Goal: Task Accomplishment & Management: Manage account settings

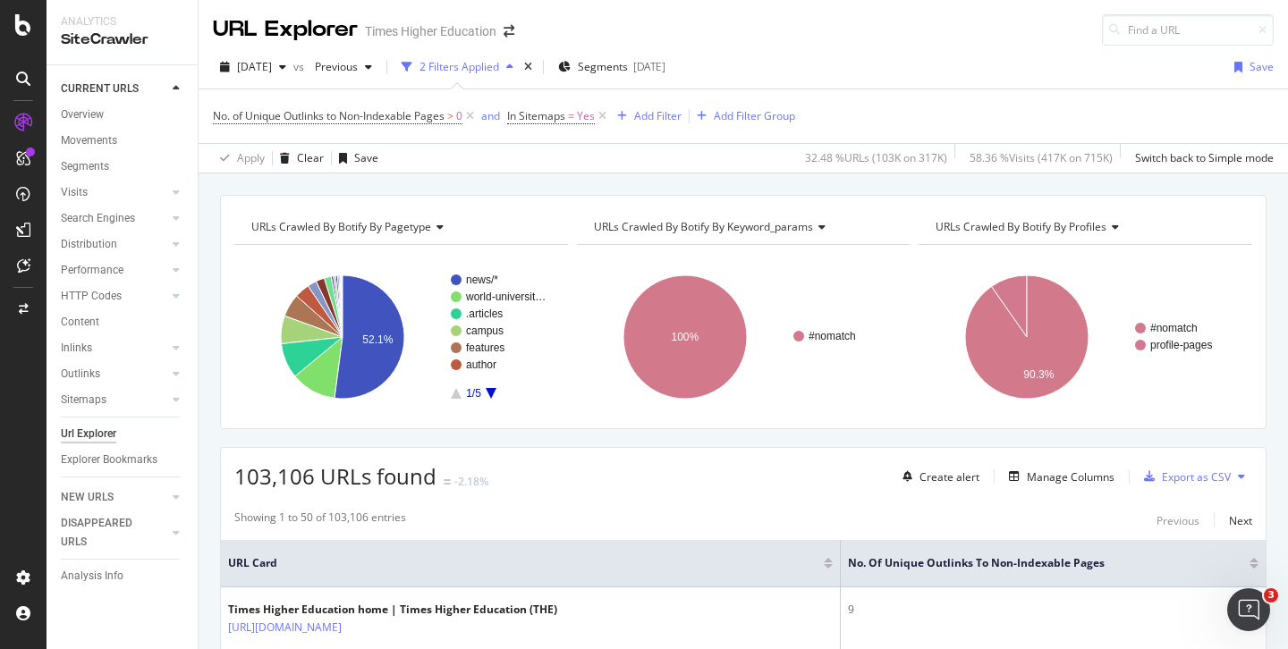
click at [97, 432] on div "Url Explorer" at bounding box center [88, 434] width 55 height 19
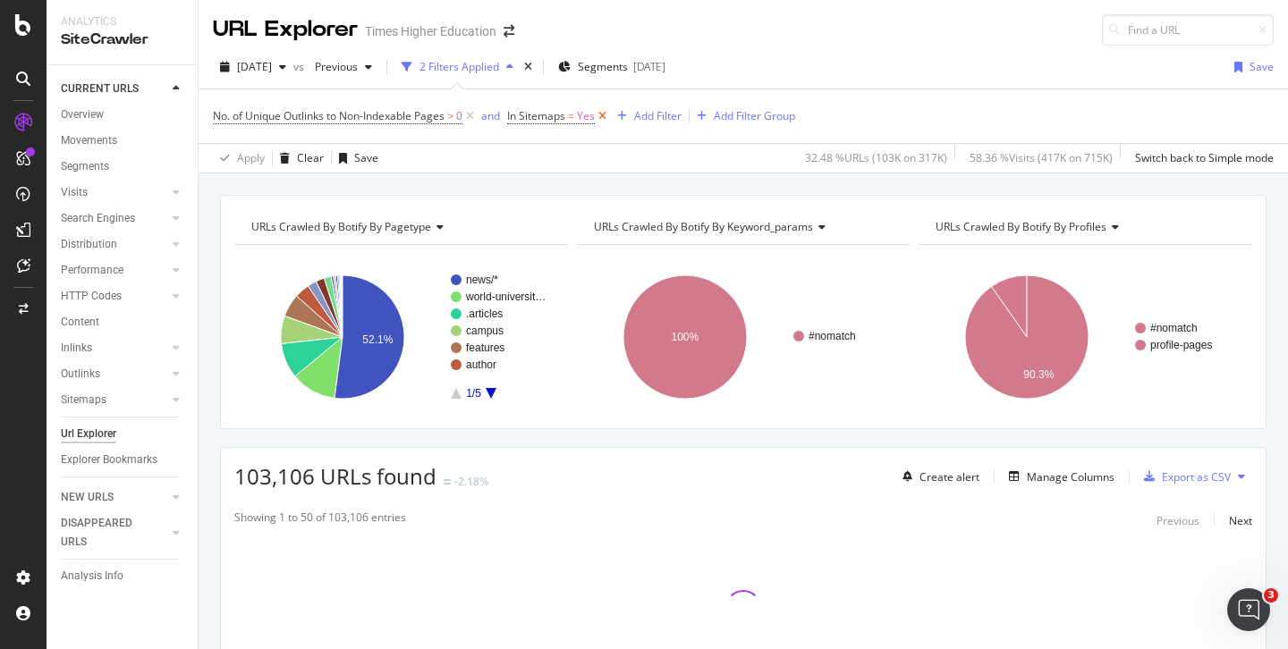
click at [604, 114] on icon at bounding box center [602, 116] width 15 height 18
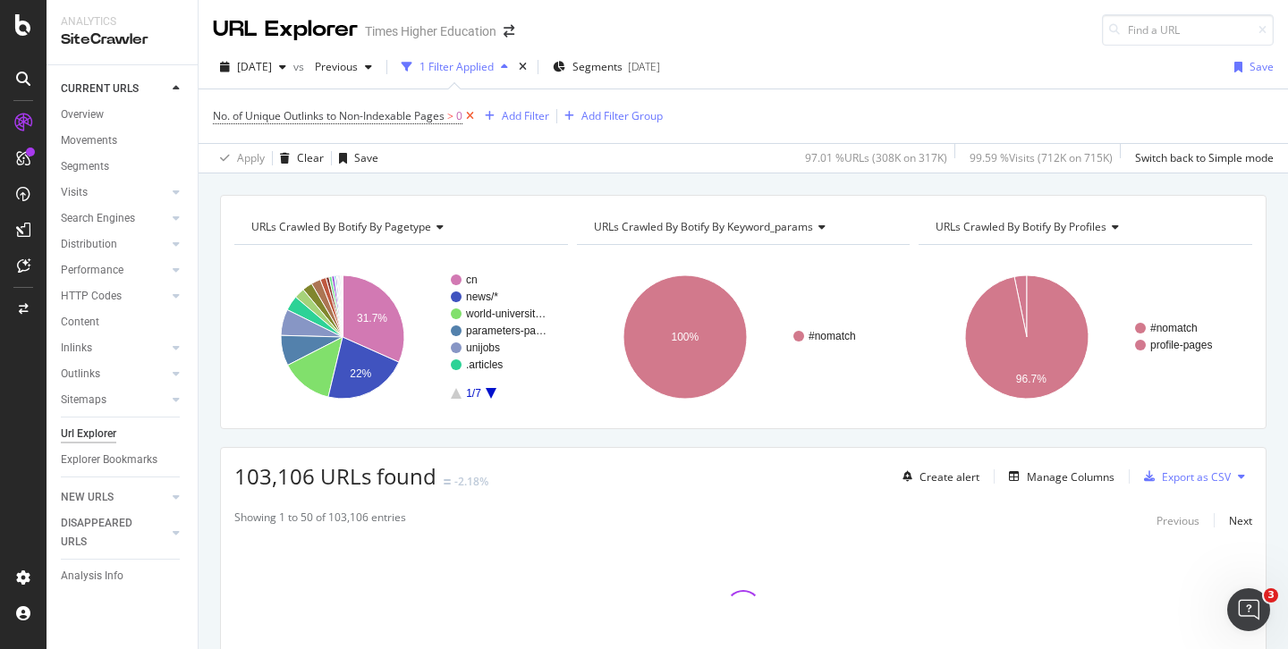
click at [471, 120] on icon at bounding box center [469, 116] width 15 height 18
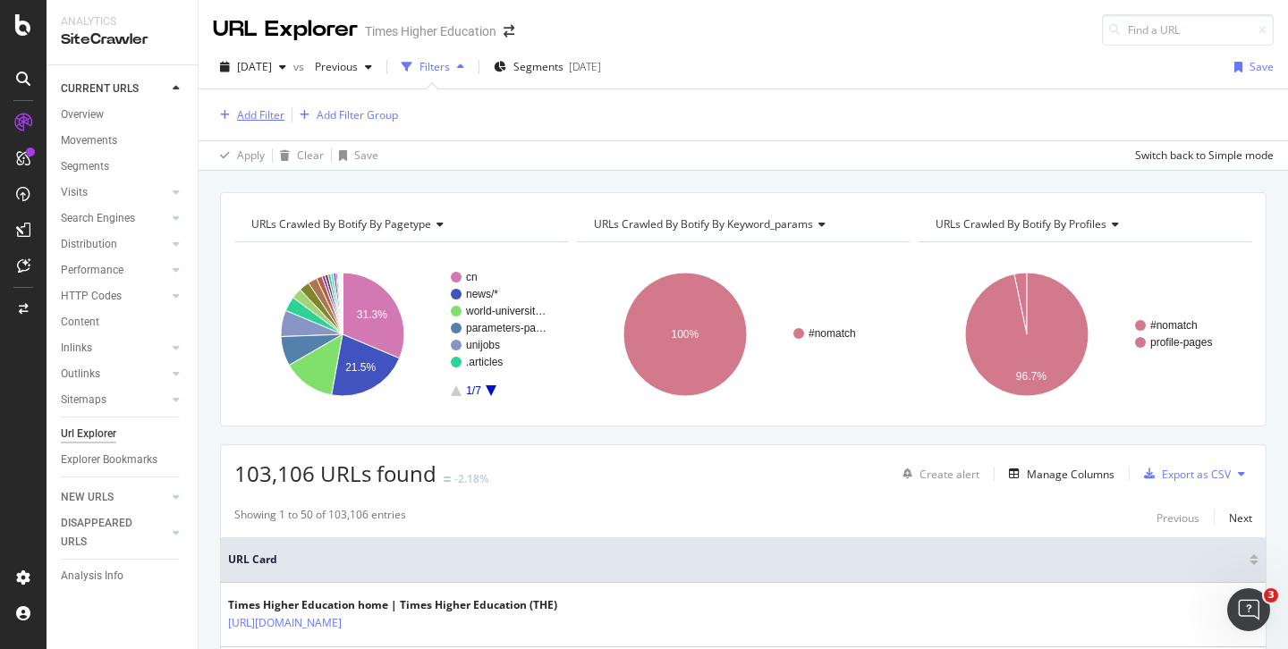
click at [261, 118] on div "Add Filter" at bounding box center [260, 114] width 47 height 15
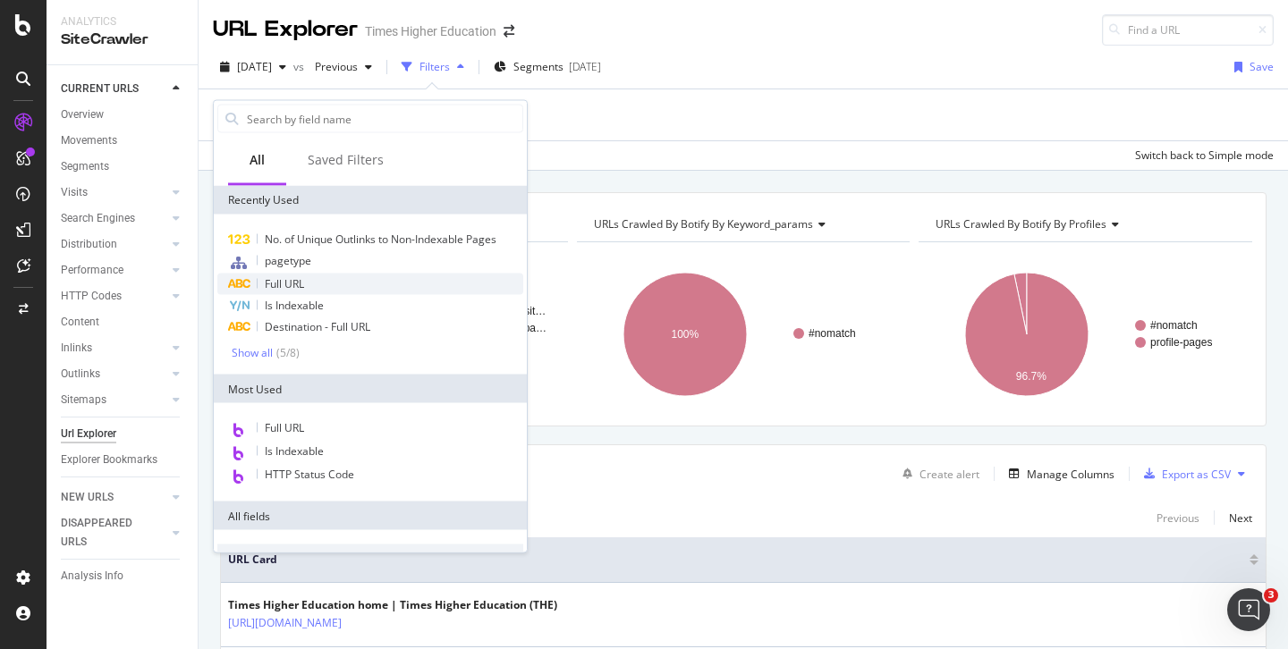
click at [276, 283] on span "Full URL" at bounding box center [284, 283] width 39 height 15
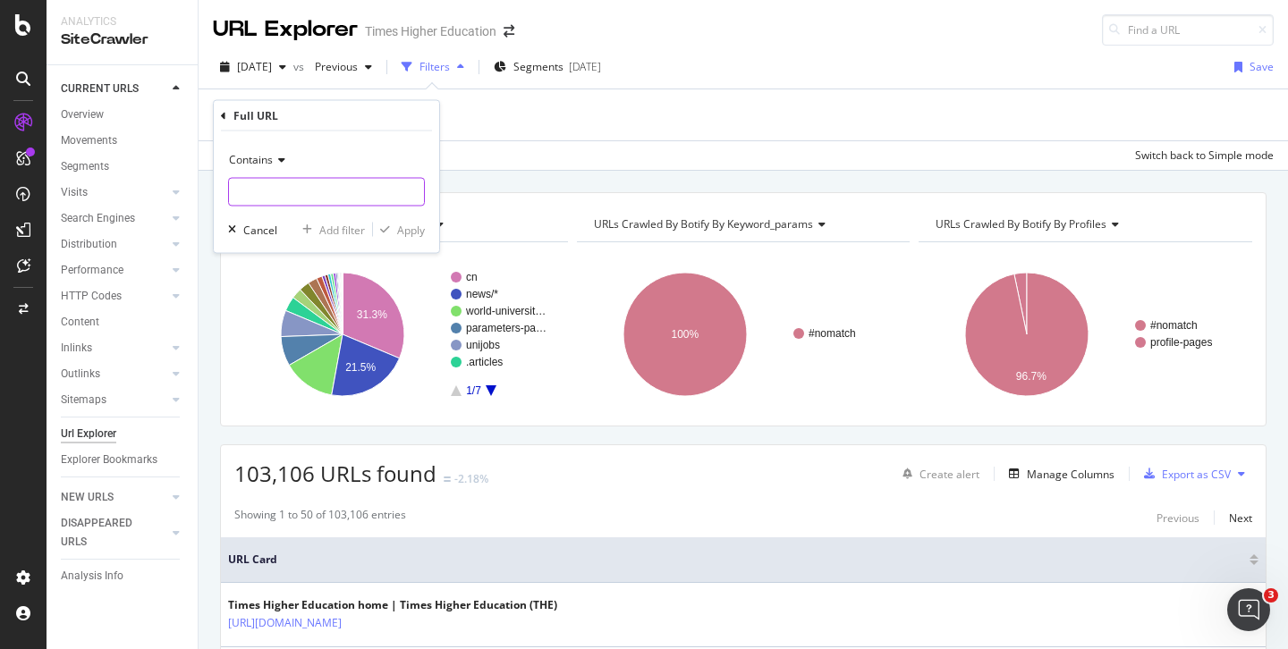
click at [244, 190] on input "text" at bounding box center [326, 192] width 195 height 29
paste input "https://www.timeshighereducation.com/unijobs/listings/administrative/"
type input "https://www.timeshighereducation.com/unijobs/listings/administrative/"
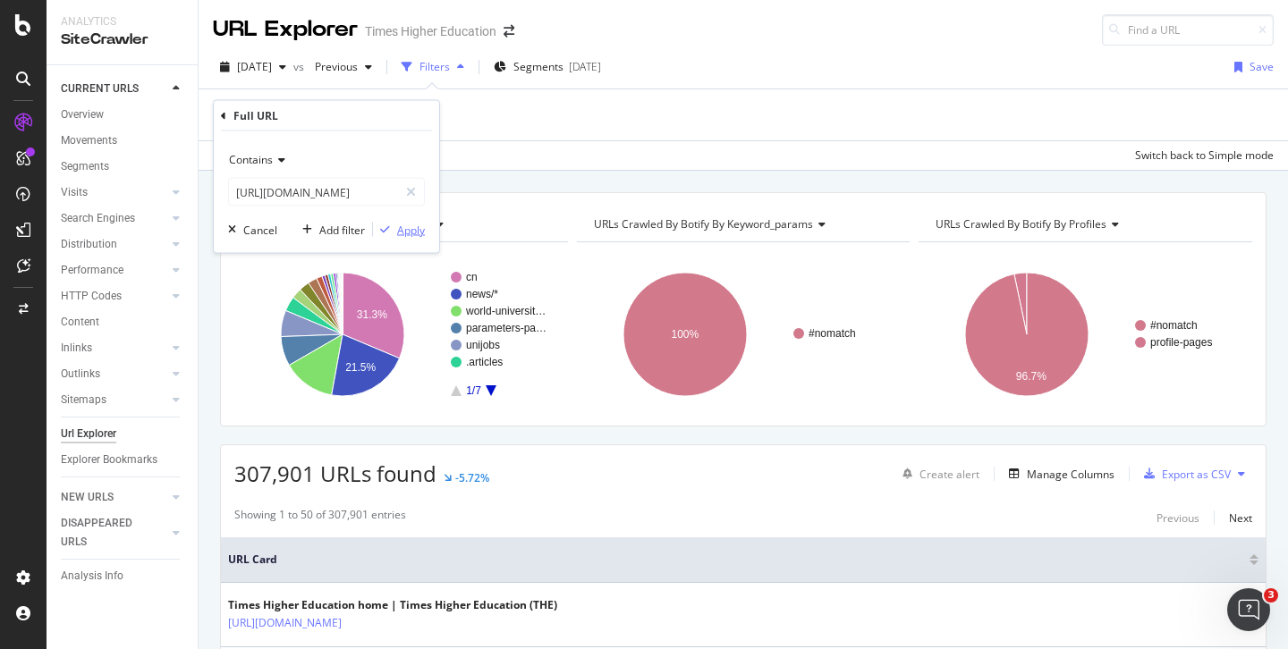
click at [414, 224] on div "Apply" at bounding box center [411, 229] width 28 height 15
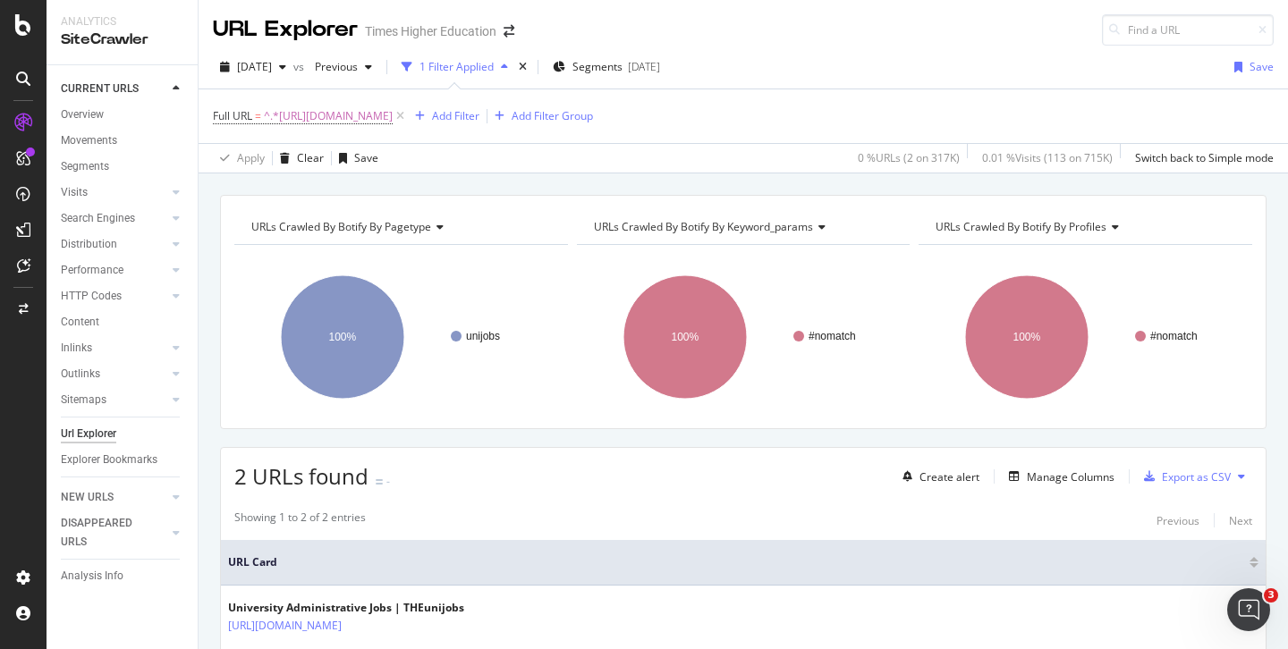
scroll to position [169, 0]
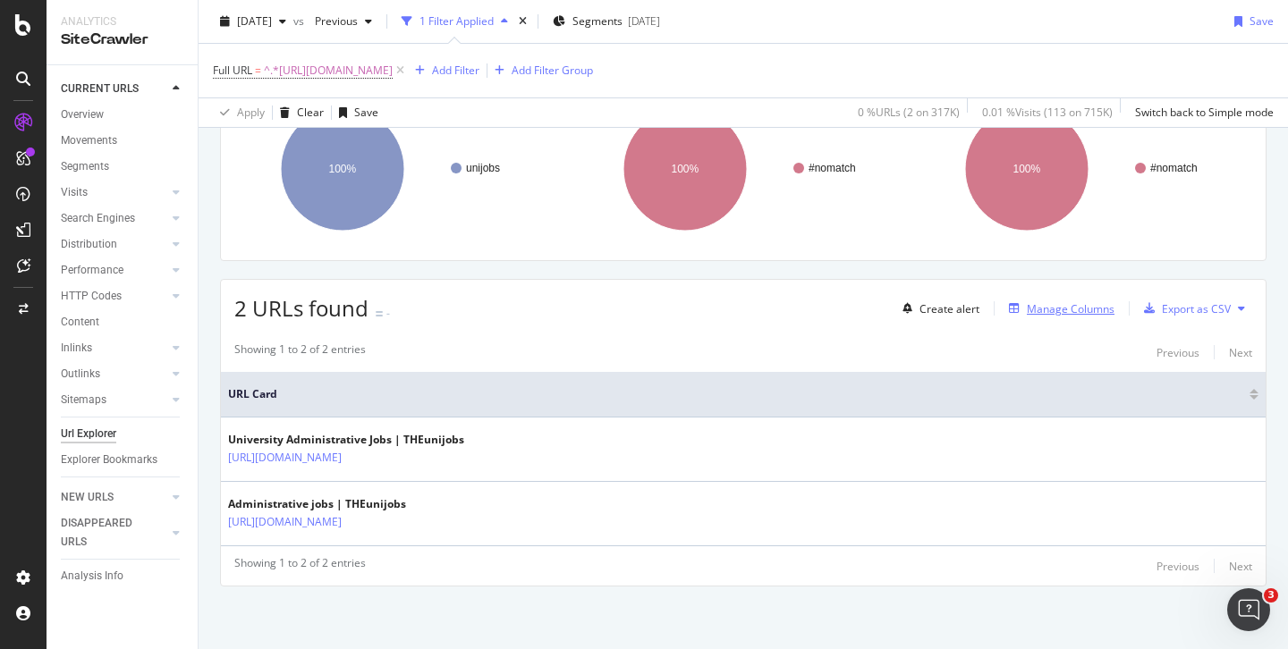
click at [1034, 305] on div "Manage Columns" at bounding box center [1071, 308] width 88 height 15
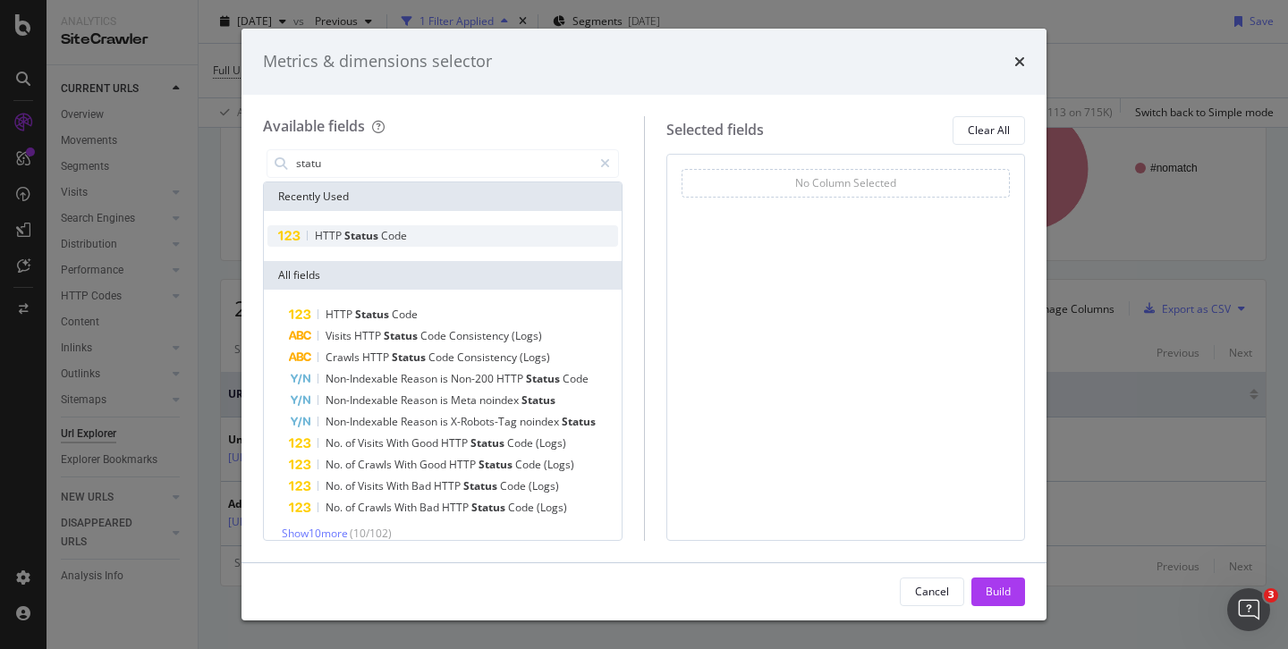
type input "statu"
click at [350, 232] on span "Status" at bounding box center [362, 235] width 37 height 15
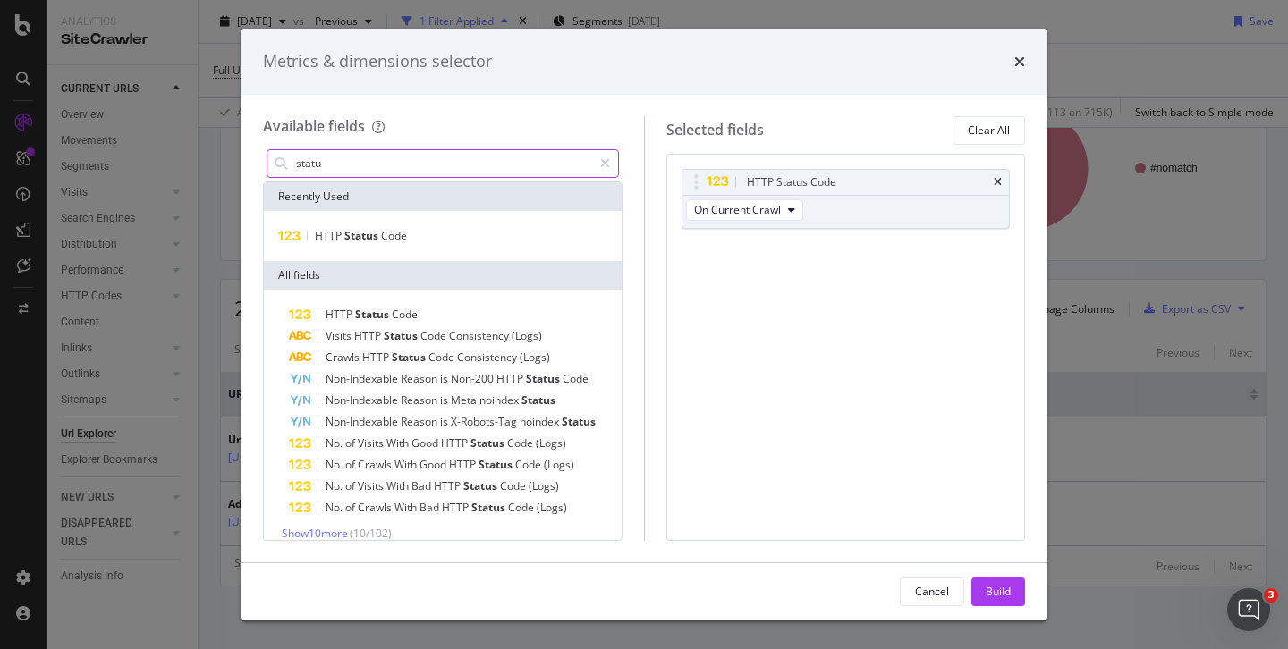
click at [344, 169] on input "statu" at bounding box center [443, 163] width 298 height 27
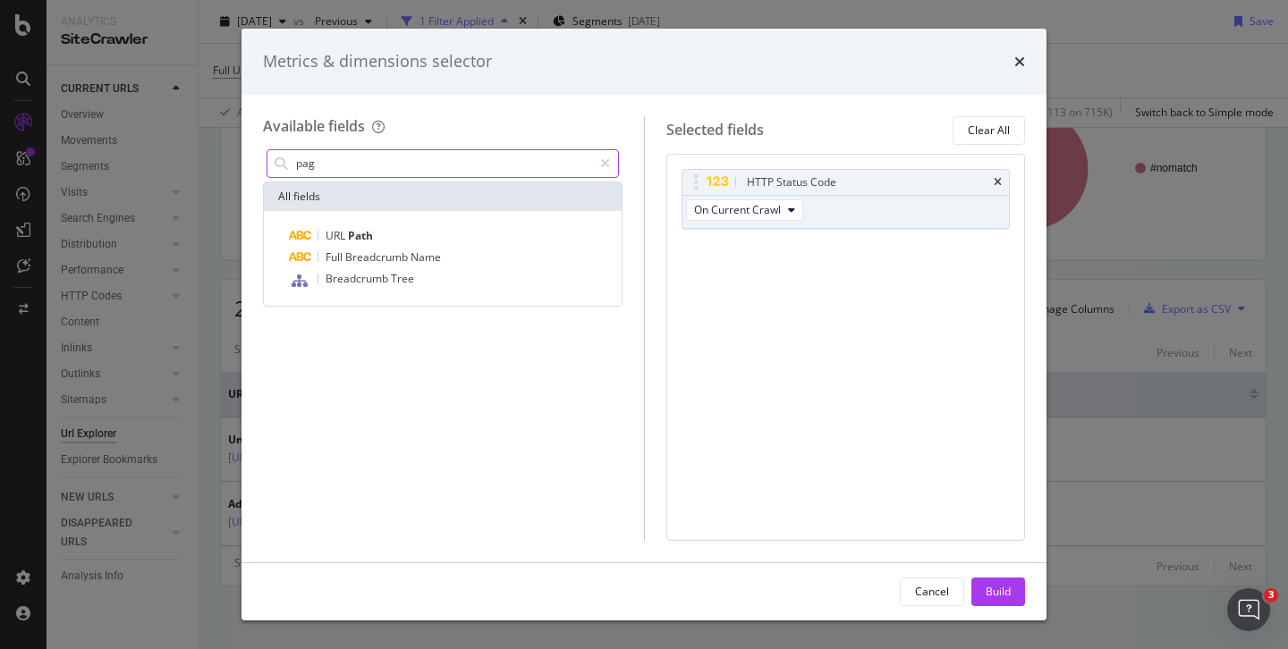
type input "page"
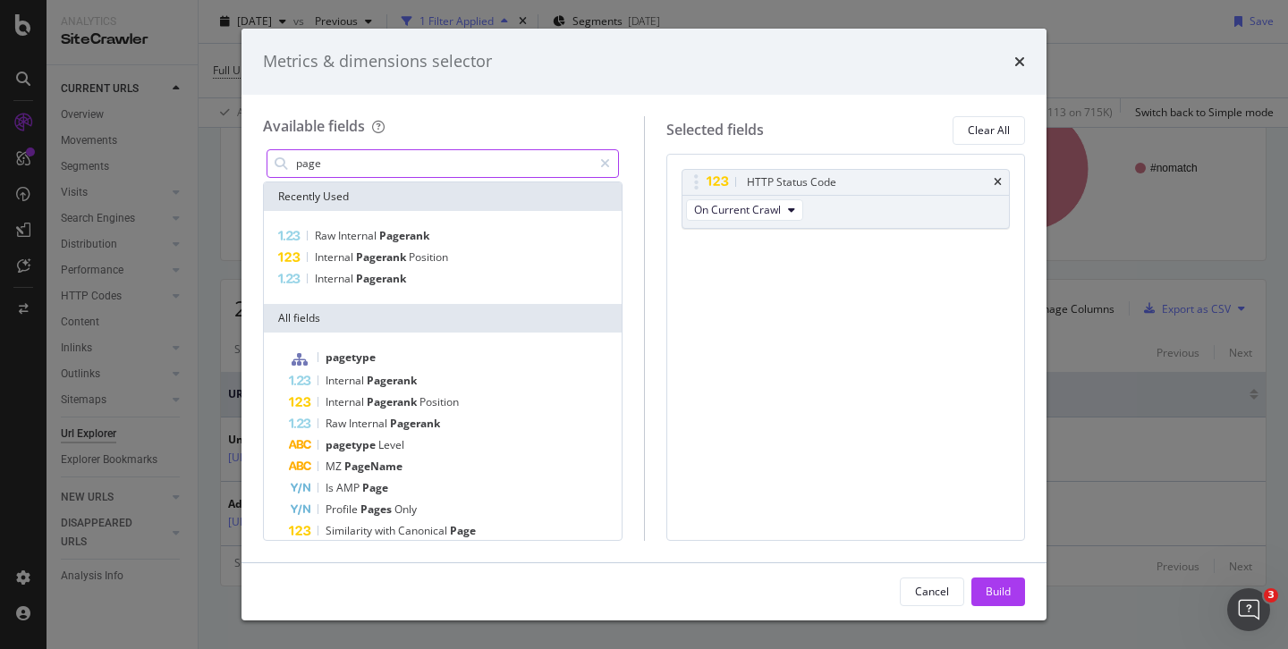
drag, startPoint x: 334, startPoint y: 165, endPoint x: 258, endPoint y: 154, distance: 76.8
click at [259, 157] on div "Available fields page Recently Used Raw Internal Pagerank Internal Pagerank Pos…" at bounding box center [643, 329] width 805 height 468
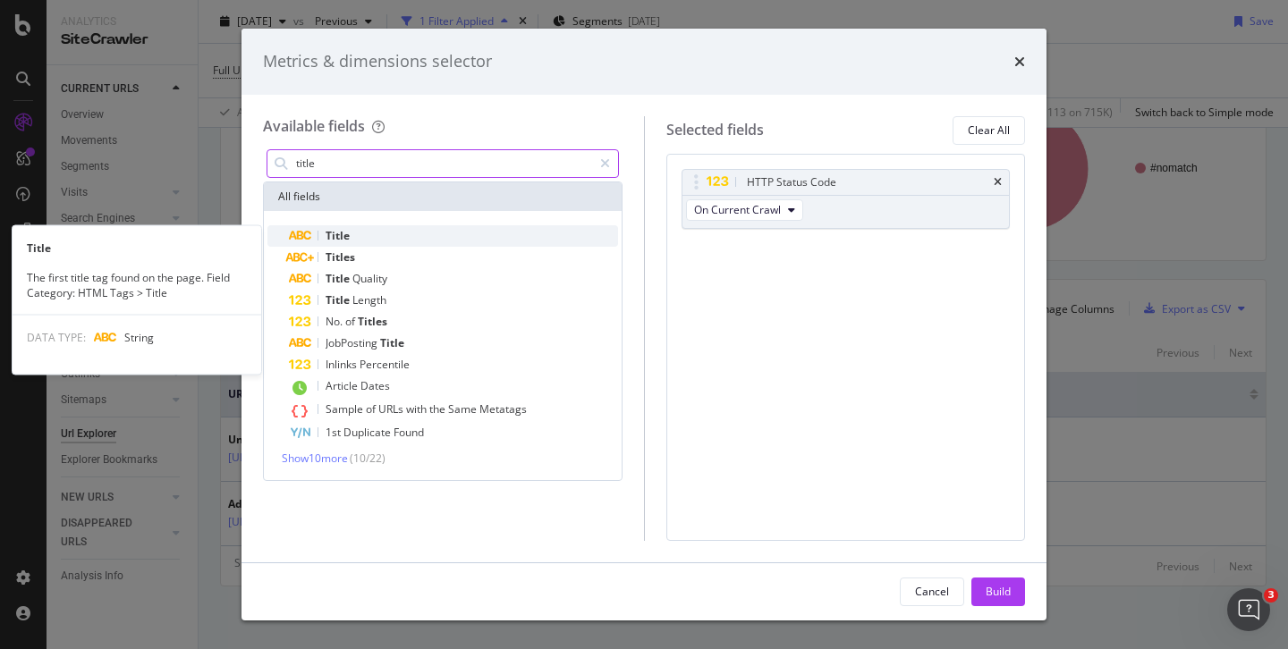
type input "title"
click at [330, 233] on span "Title" at bounding box center [337, 235] width 24 height 15
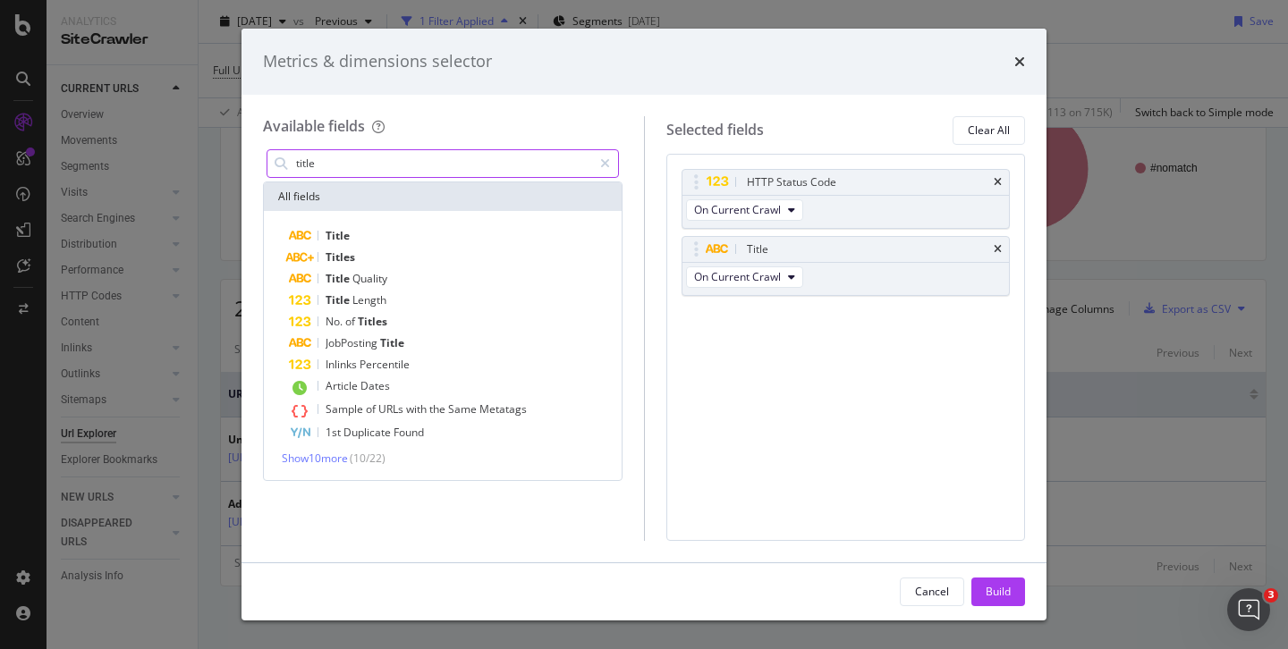
click at [324, 165] on input "title" at bounding box center [443, 163] width 298 height 27
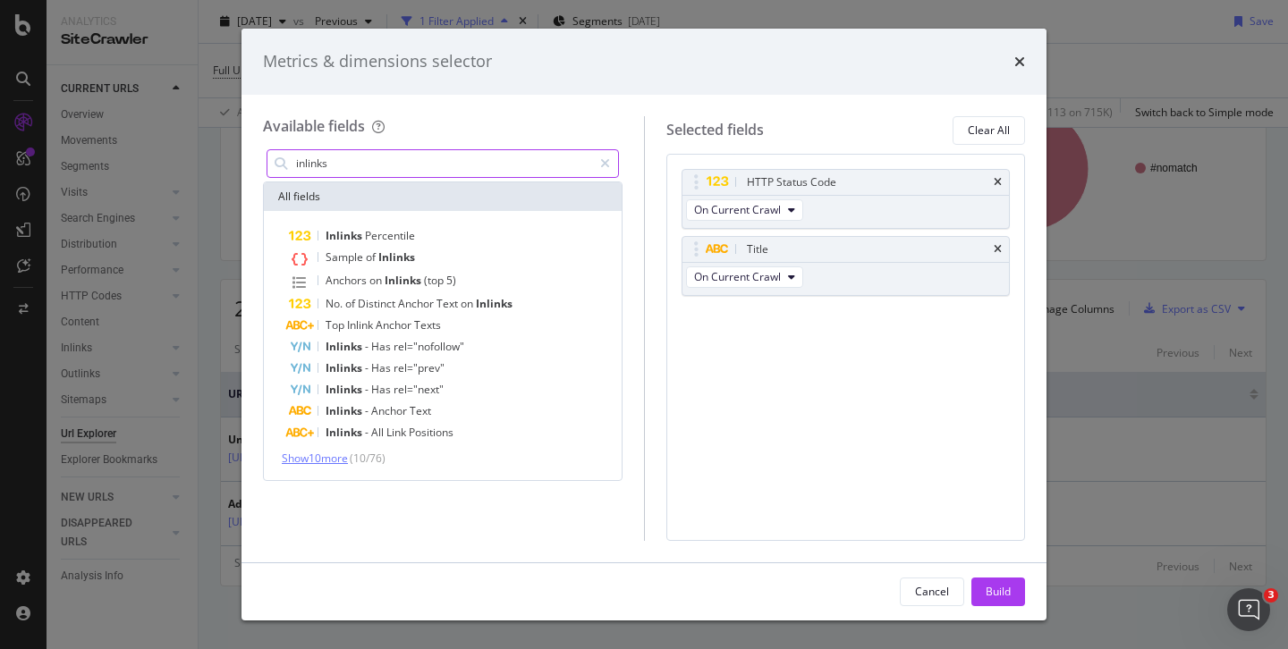
type input "inlinks"
click at [338, 454] on span "Show 10 more" at bounding box center [315, 458] width 66 height 15
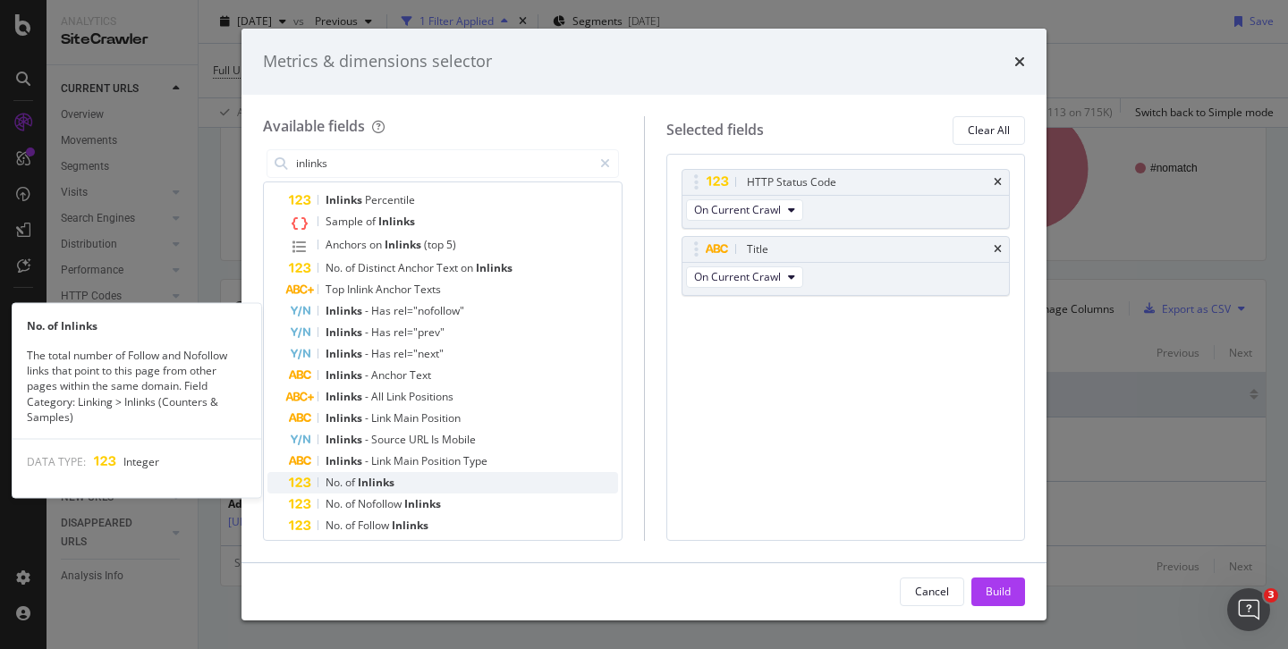
scroll to position [38, 0]
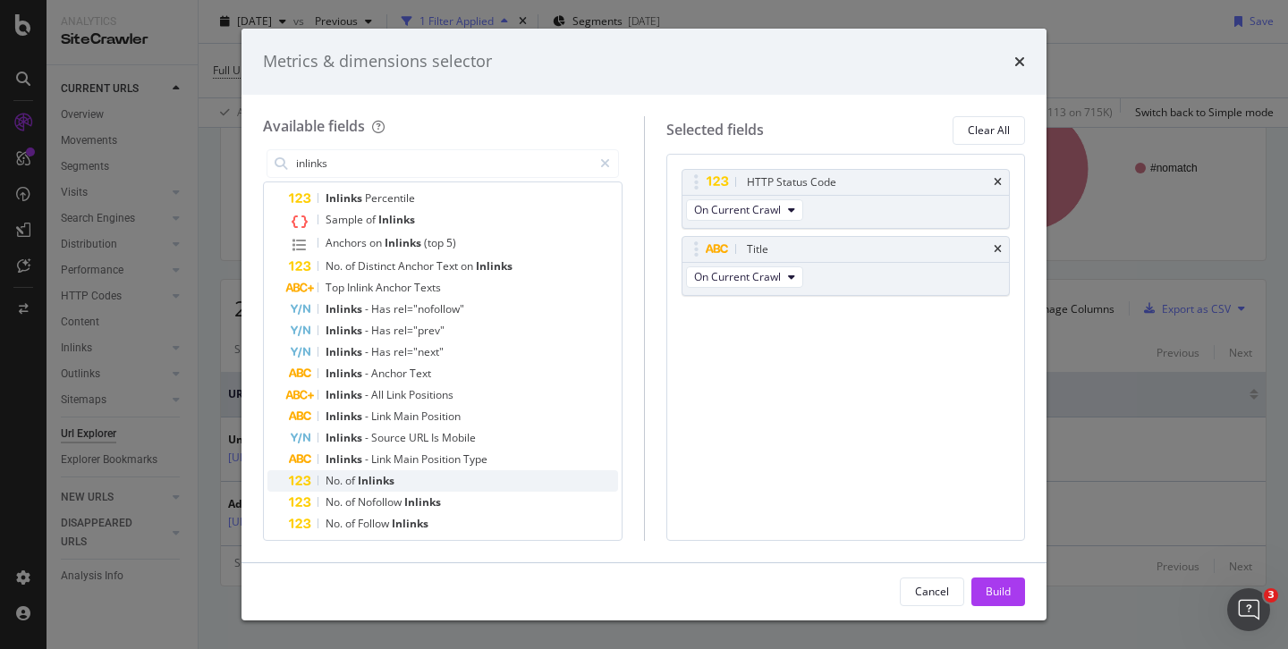
click at [355, 477] on span "of" at bounding box center [351, 480] width 13 height 15
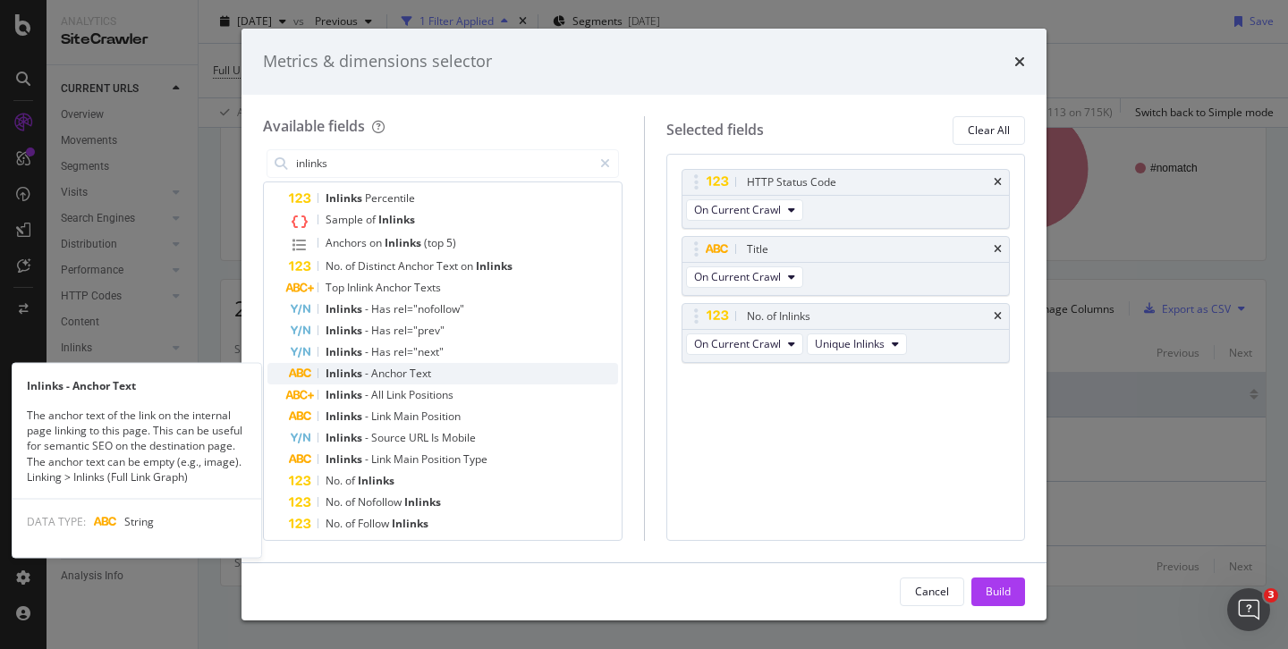
click at [378, 378] on span "Anchor" at bounding box center [390, 373] width 38 height 15
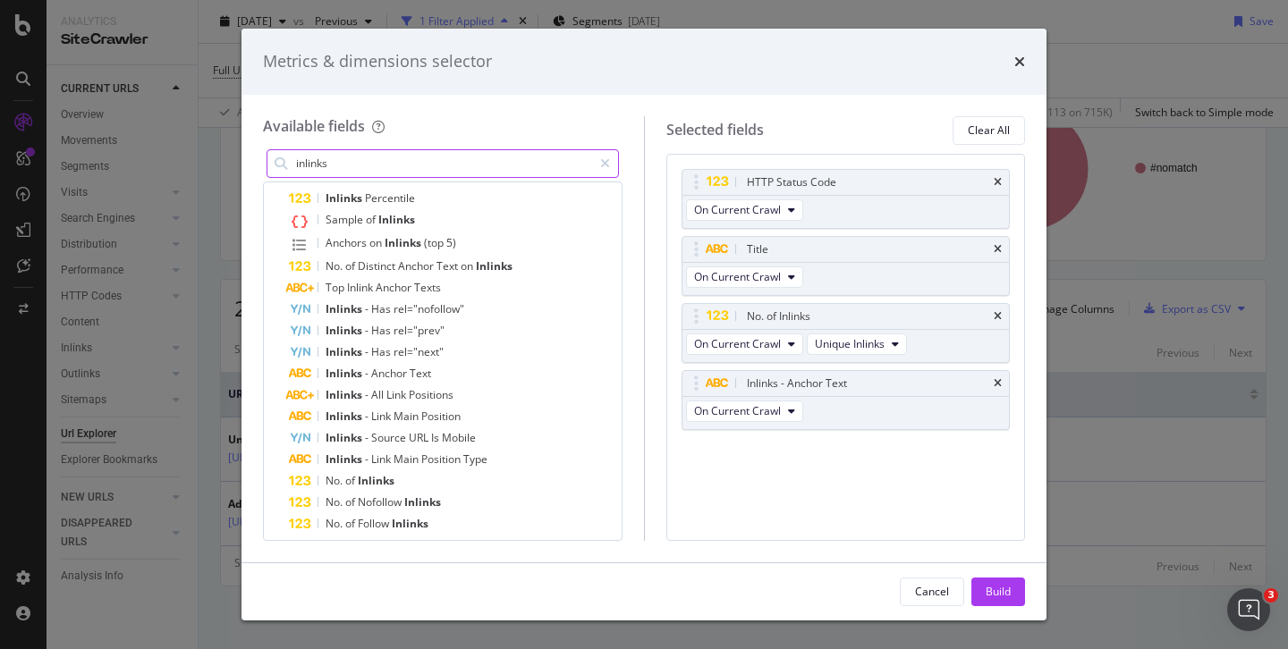
click at [369, 158] on input "inlinks" at bounding box center [443, 163] width 298 height 27
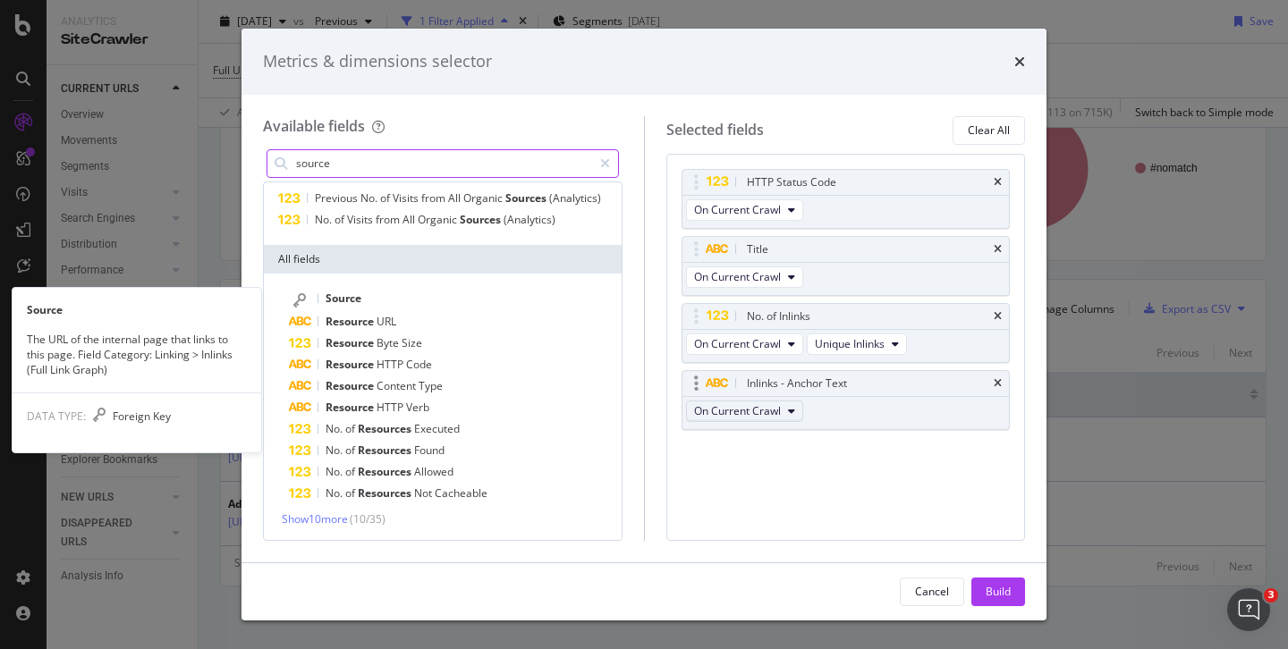
type input "source"
click at [357, 300] on span "Source" at bounding box center [343, 298] width 36 height 15
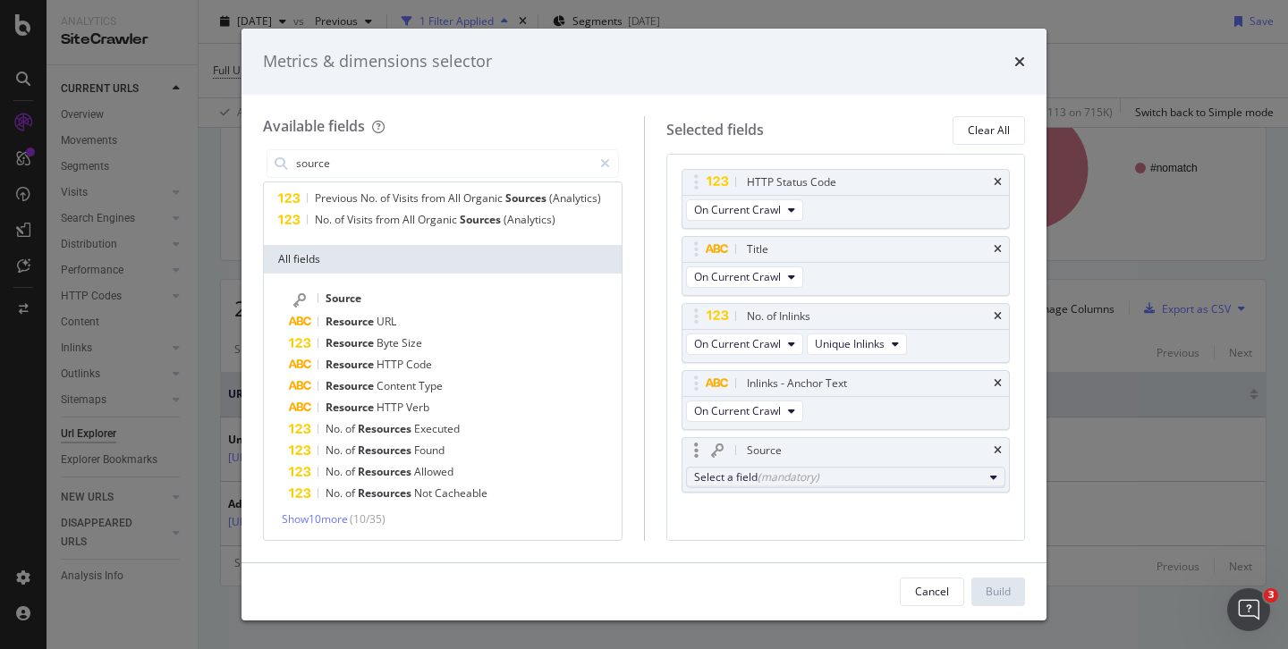
click at [795, 478] on div "(mandatory)" at bounding box center [788, 476] width 62 height 15
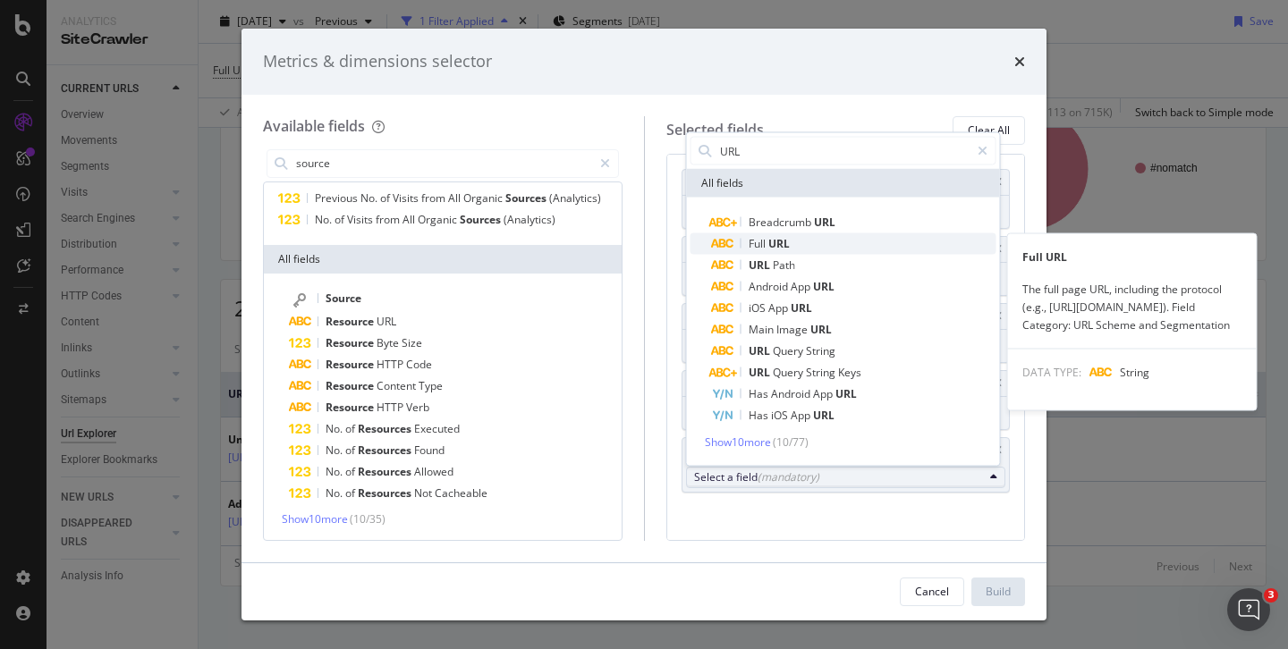
type input "URL"
click at [802, 245] on span "Full URL" at bounding box center [854, 243] width 284 height 21
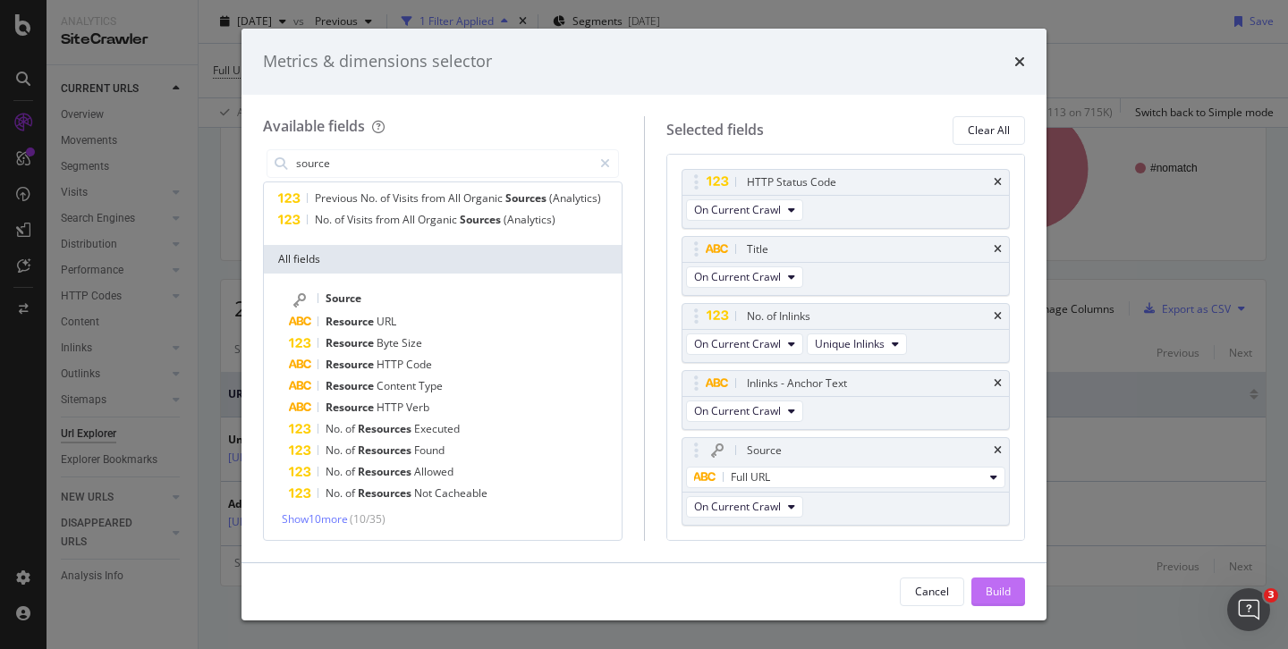
click at [996, 597] on div "Build" at bounding box center [997, 591] width 25 height 15
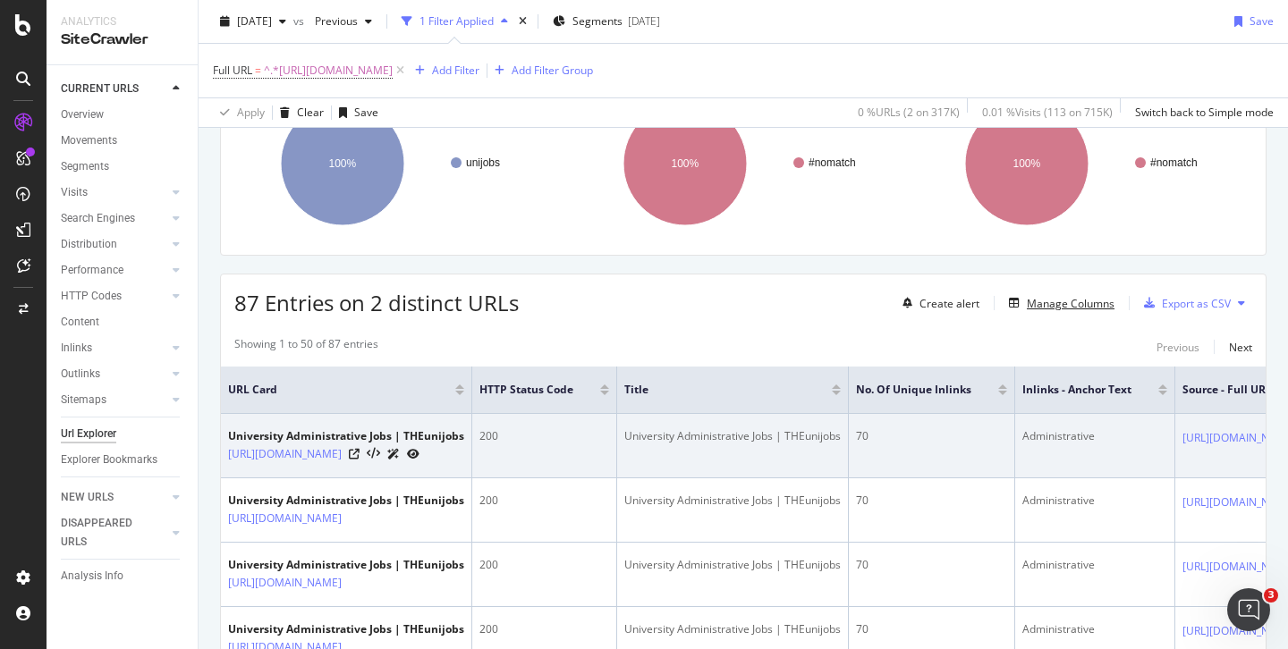
scroll to position [191, 0]
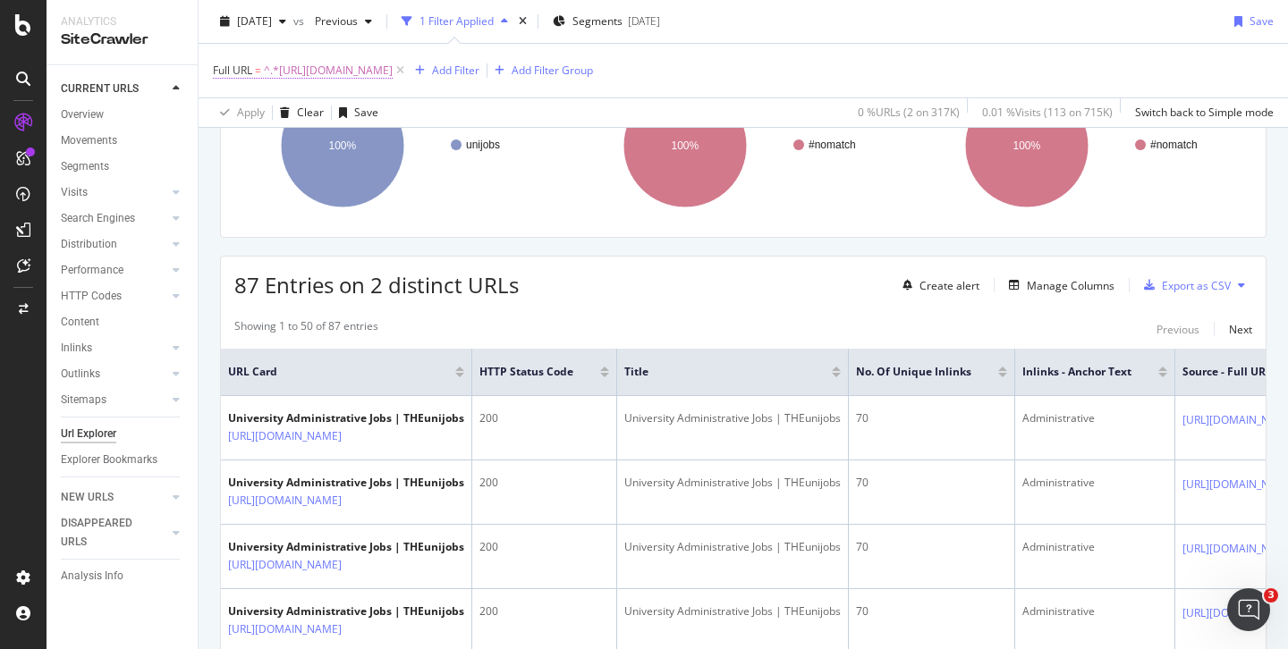
click at [393, 72] on span "^.*https://www.timeshighereducation.com/unijobs/listings/administrative/.*$" at bounding box center [328, 70] width 129 height 25
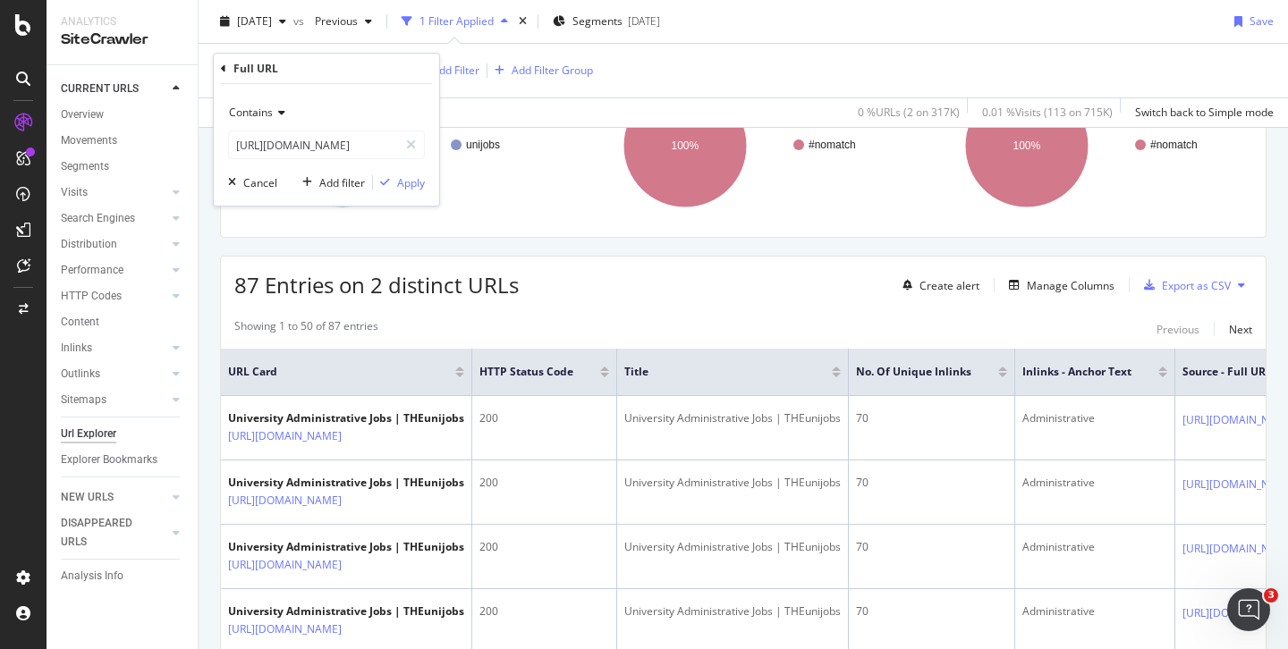
click at [281, 114] on icon at bounding box center [279, 112] width 13 height 11
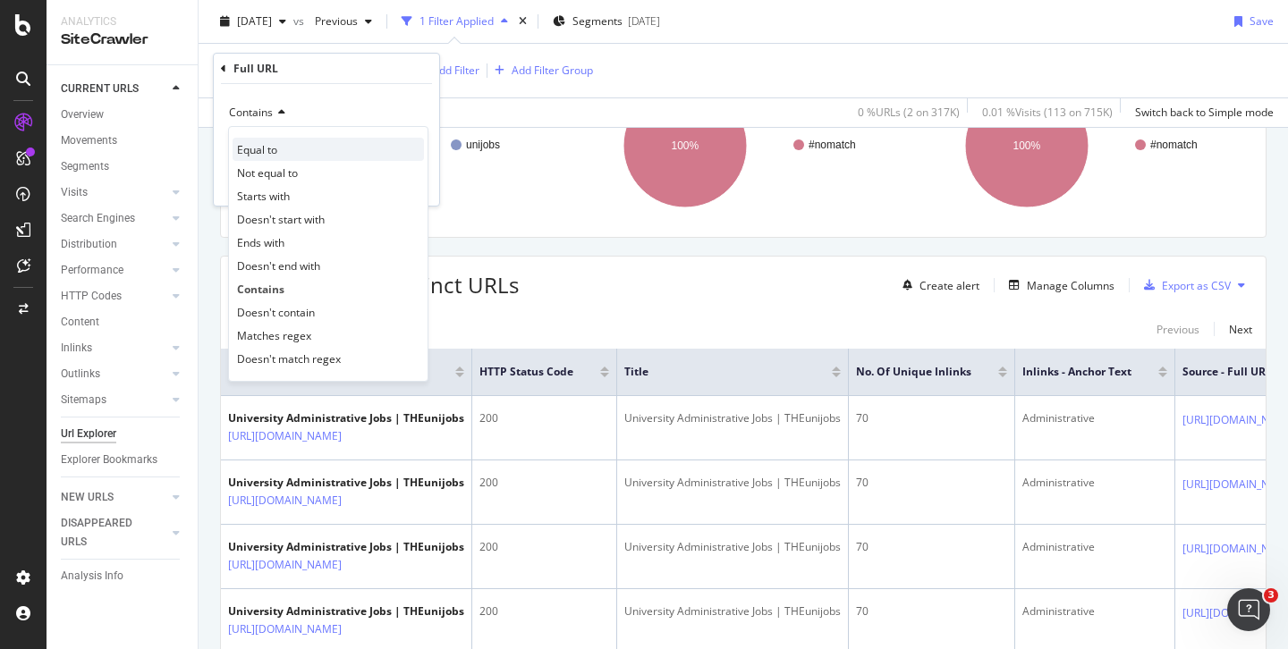
click at [281, 148] on div "Equal to" at bounding box center [327, 149] width 191 height 23
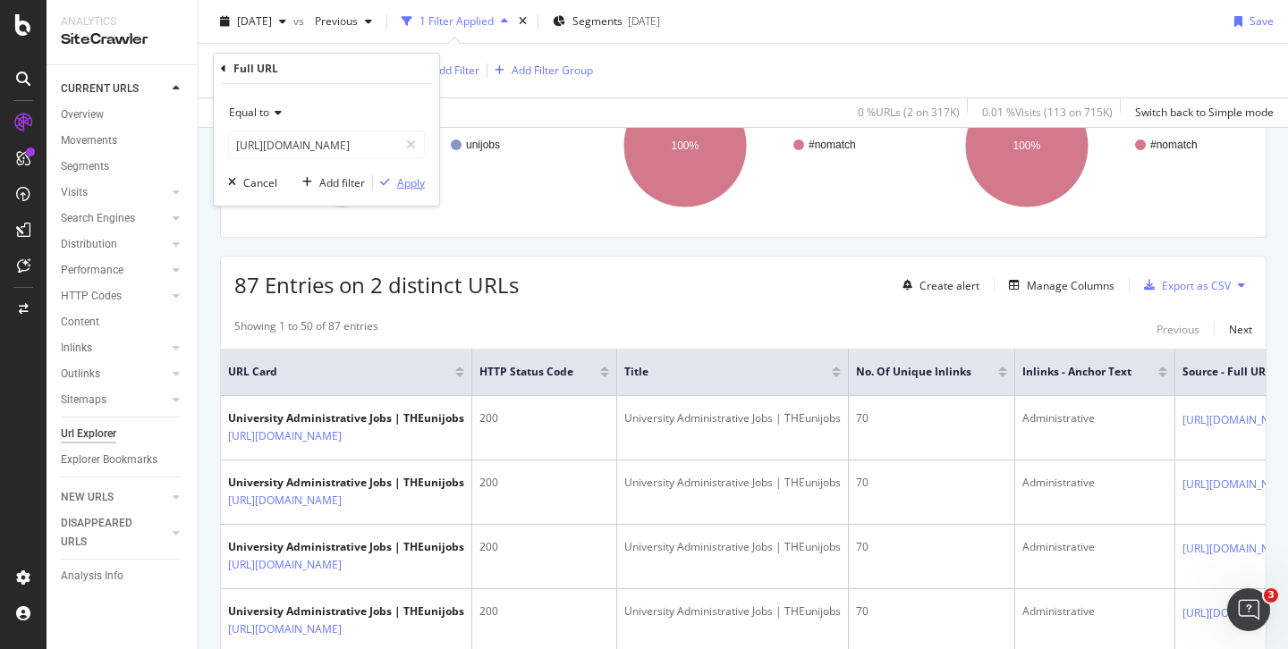
click at [421, 177] on div "Apply" at bounding box center [411, 182] width 28 height 15
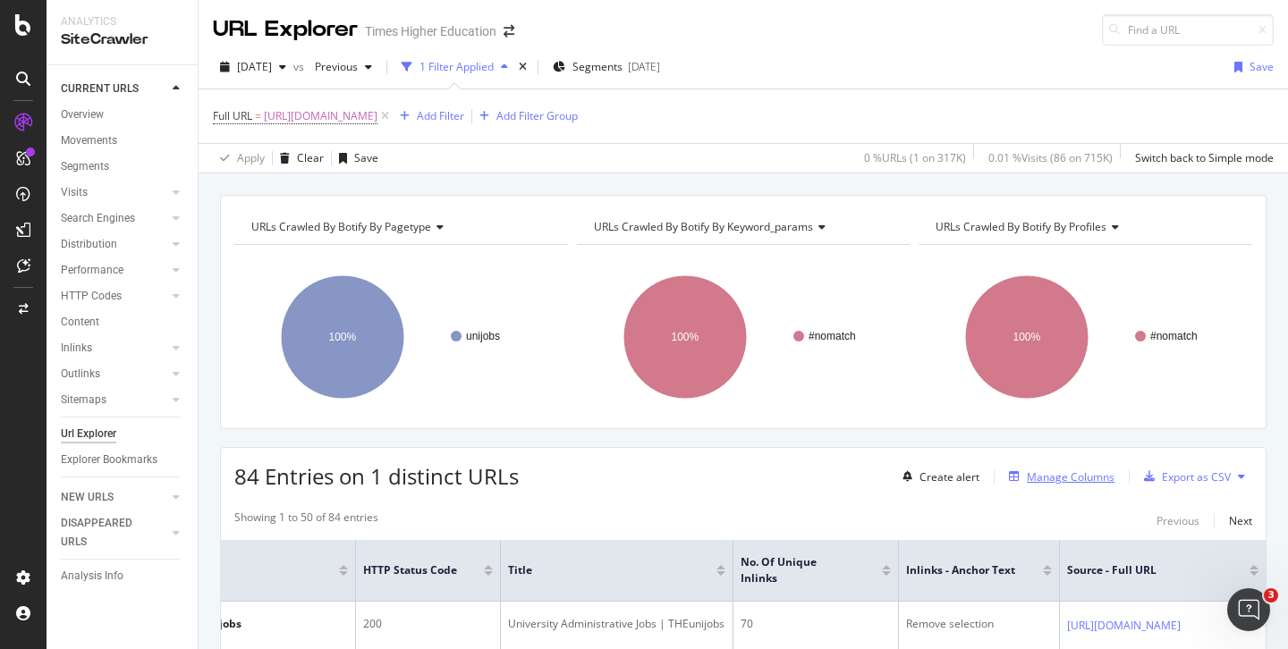
click at [1035, 478] on div "Manage Columns" at bounding box center [1071, 476] width 88 height 15
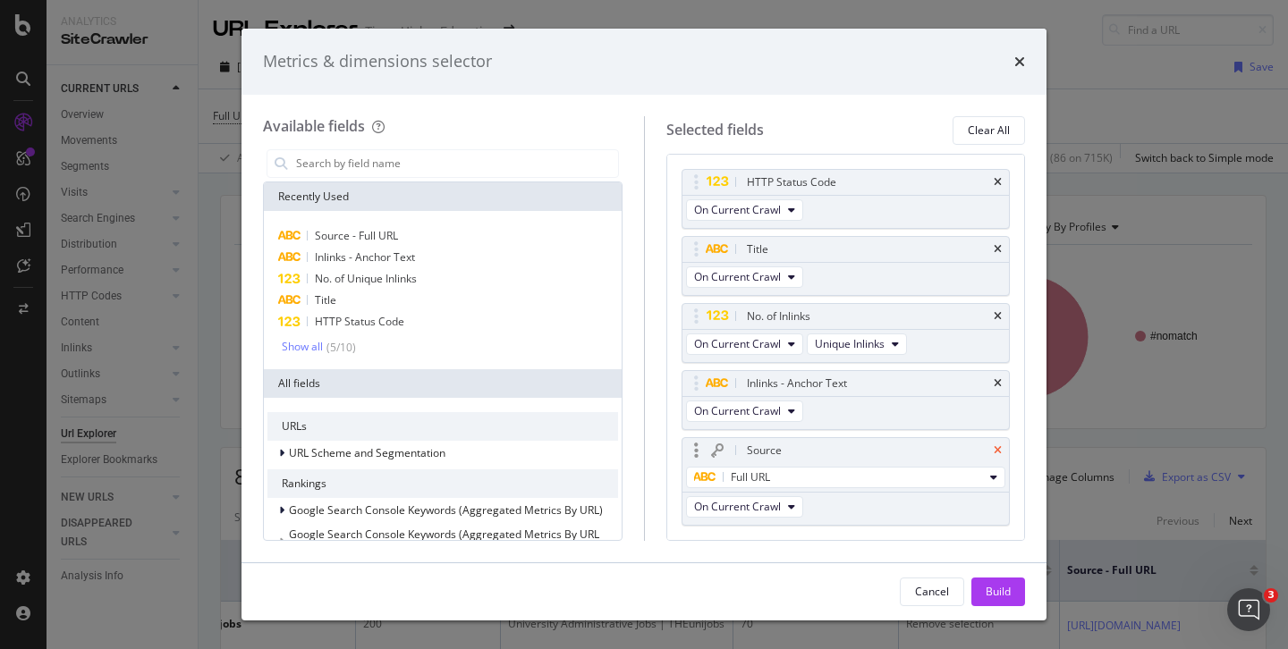
click at [993, 450] on icon "times" at bounding box center [997, 450] width 8 height 11
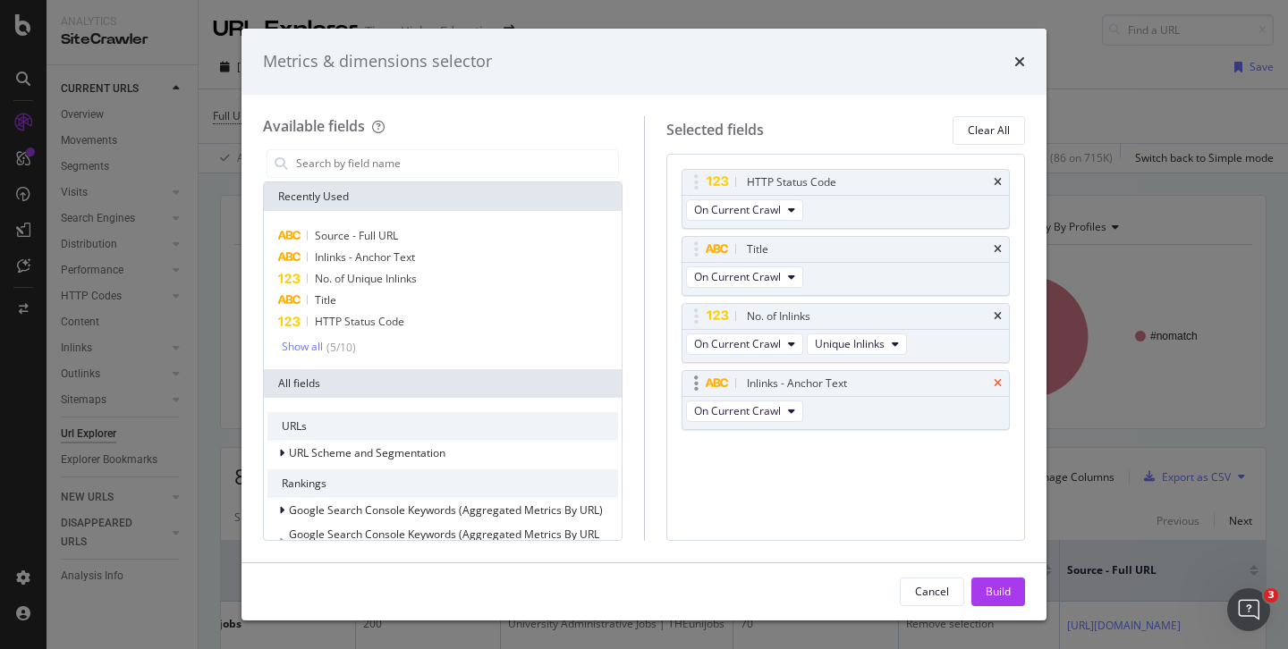
click at [1000, 381] on icon "times" at bounding box center [997, 383] width 8 height 11
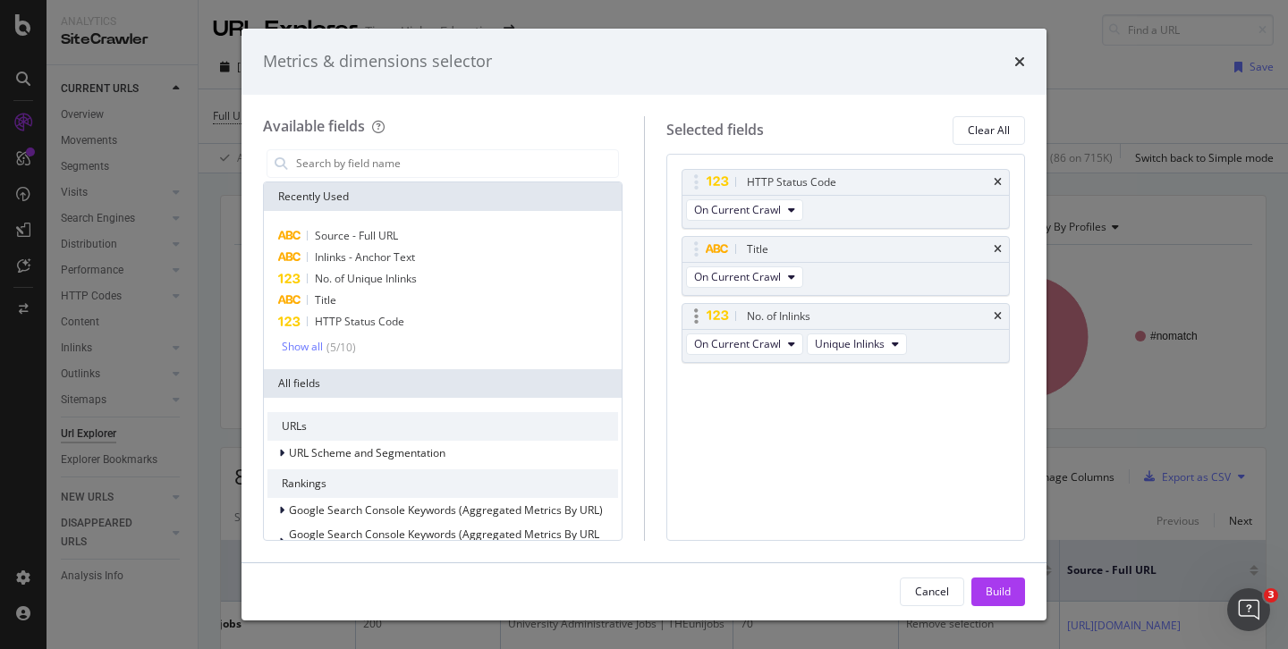
click at [1001, 316] on div "No. of Inlinks" at bounding box center [845, 316] width 327 height 25
click at [998, 251] on icon "times" at bounding box center [997, 249] width 8 height 11
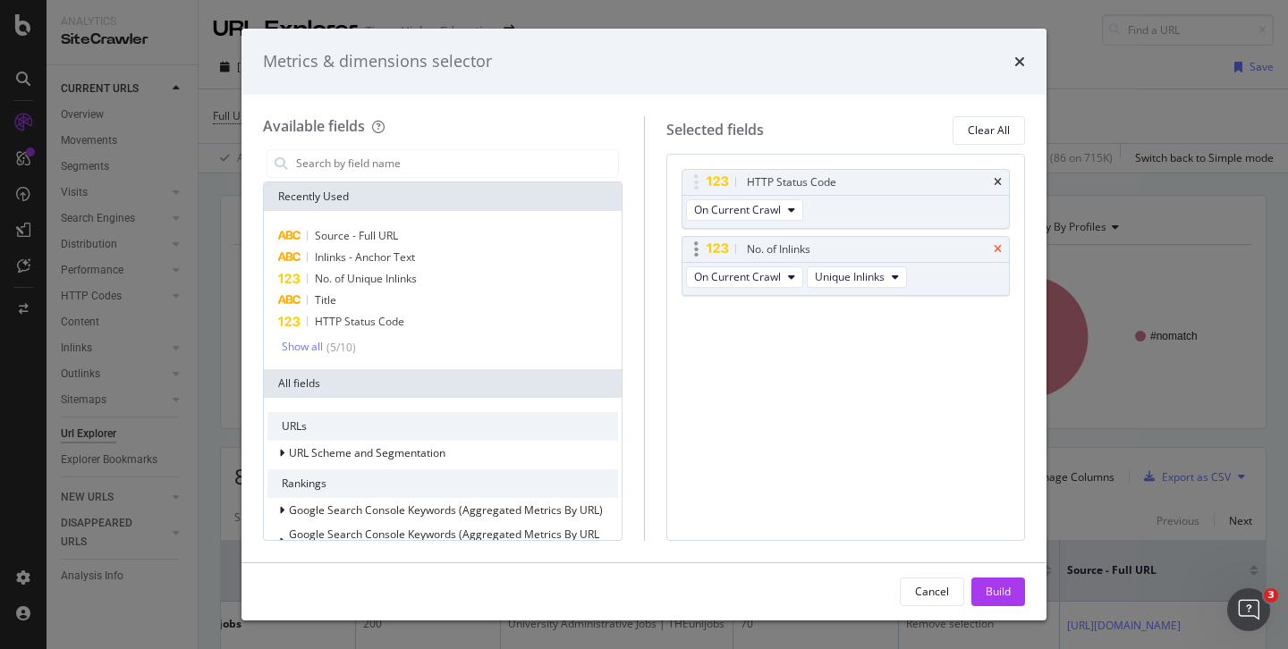
click at [997, 248] on icon "times" at bounding box center [997, 249] width 8 height 11
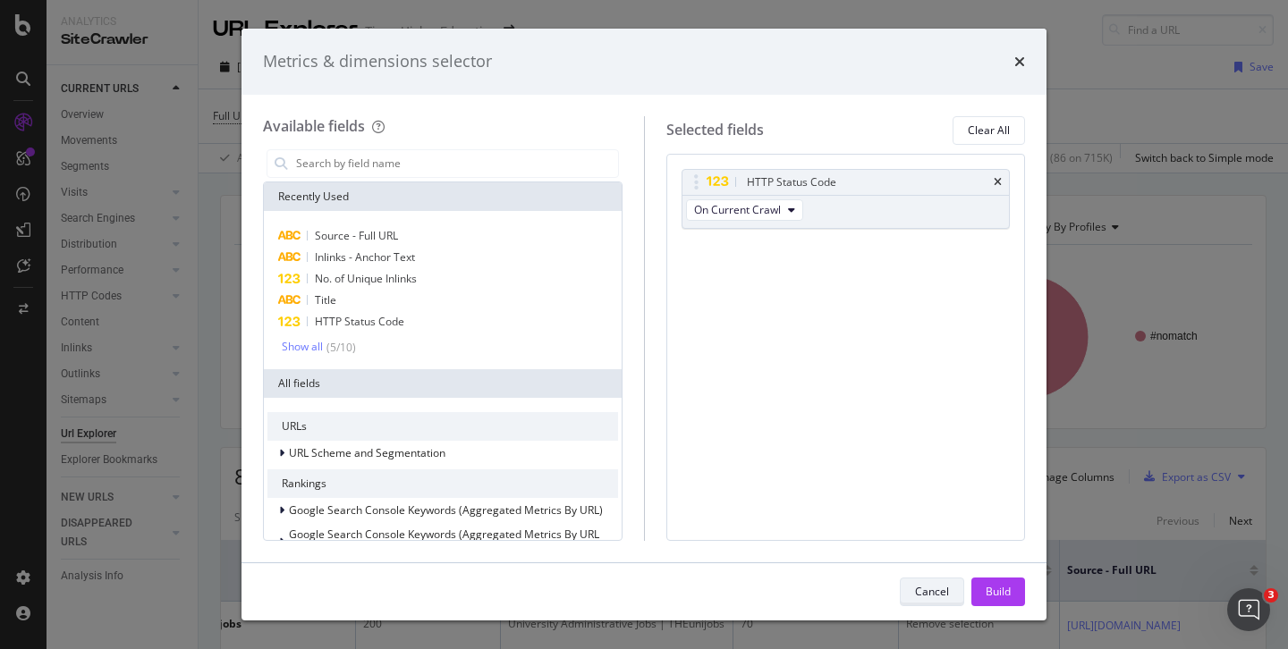
click at [936, 599] on div "Cancel" at bounding box center [932, 591] width 34 height 15
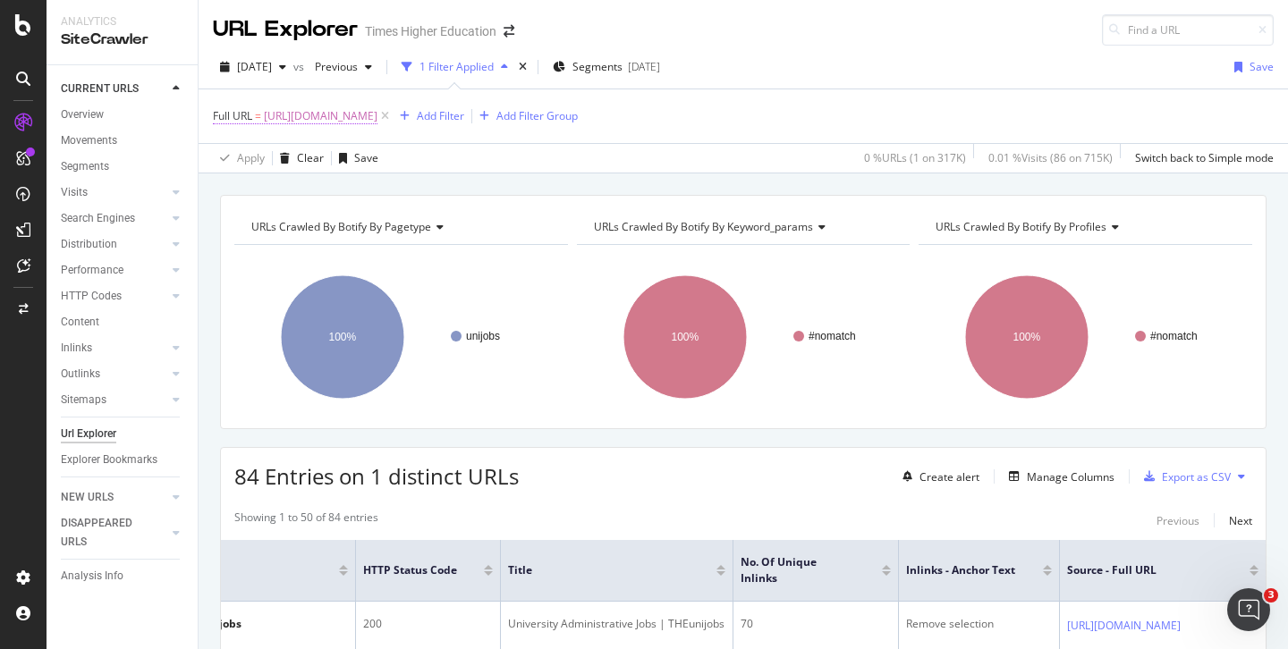
click at [377, 115] on span "https://www.timeshighereducation.com/unijobs/listings/administrative/" at bounding box center [321, 116] width 114 height 25
click at [264, 157] on span "Equal to" at bounding box center [249, 157] width 40 height 15
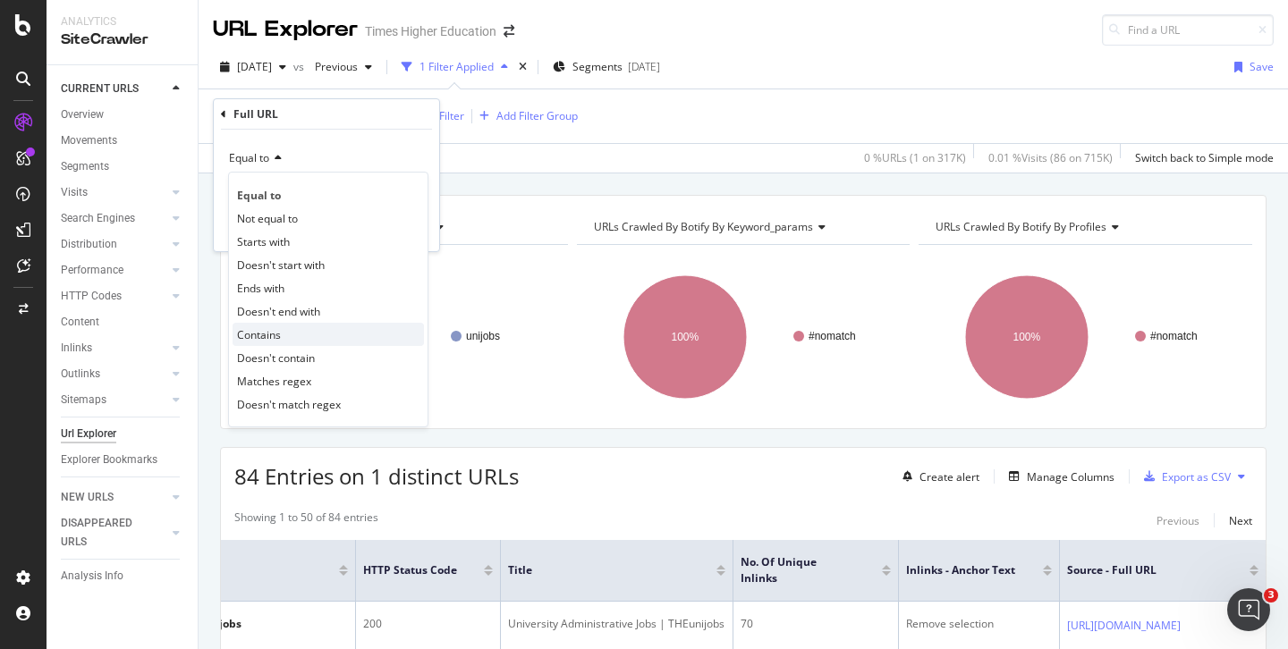
click at [266, 330] on span "Contains" at bounding box center [259, 334] width 44 height 15
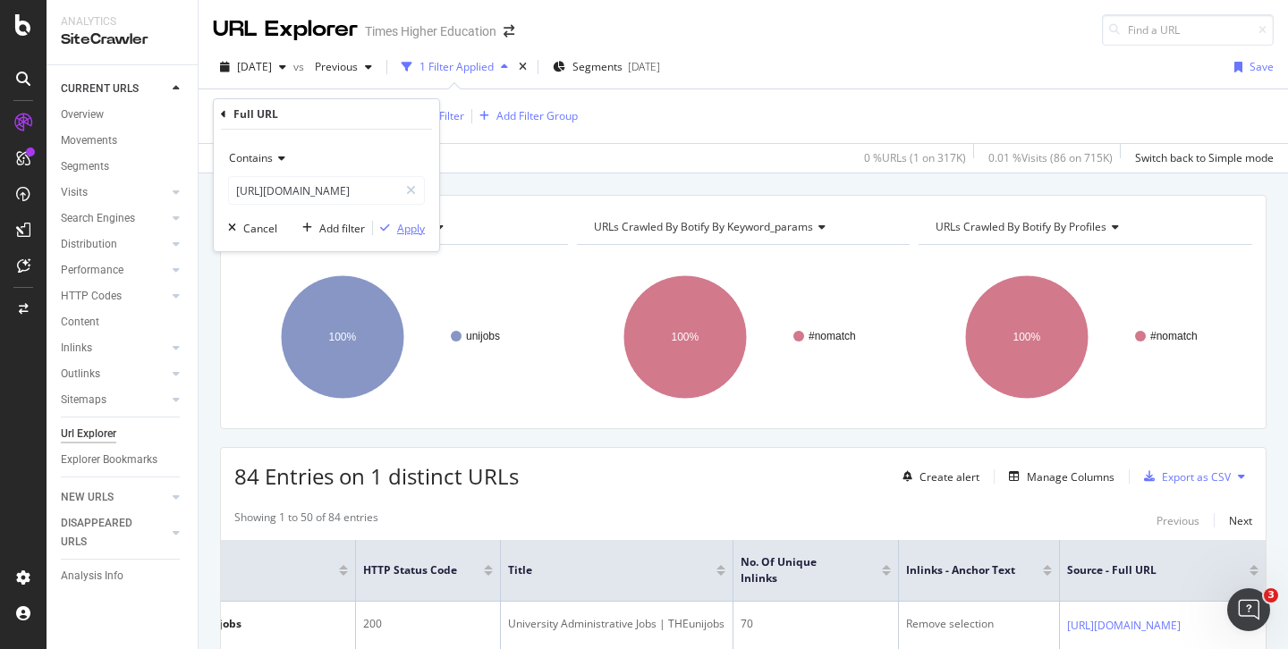
click at [402, 229] on div "Apply" at bounding box center [411, 228] width 28 height 15
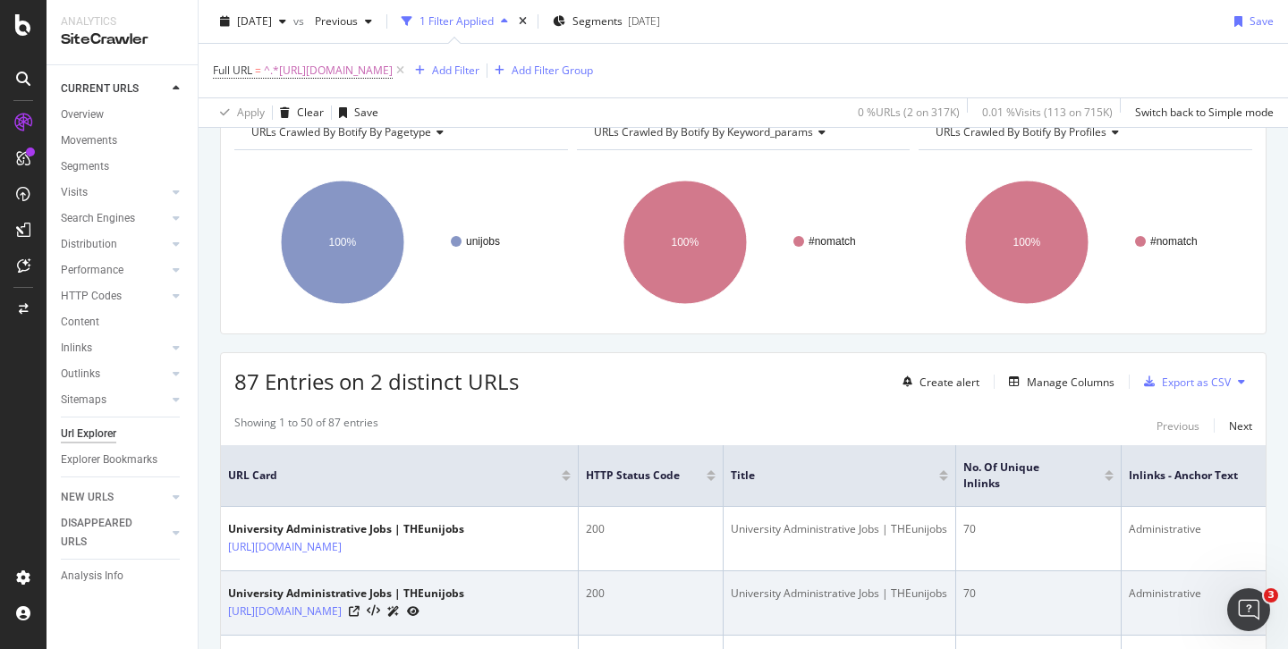
scroll to position [145, 0]
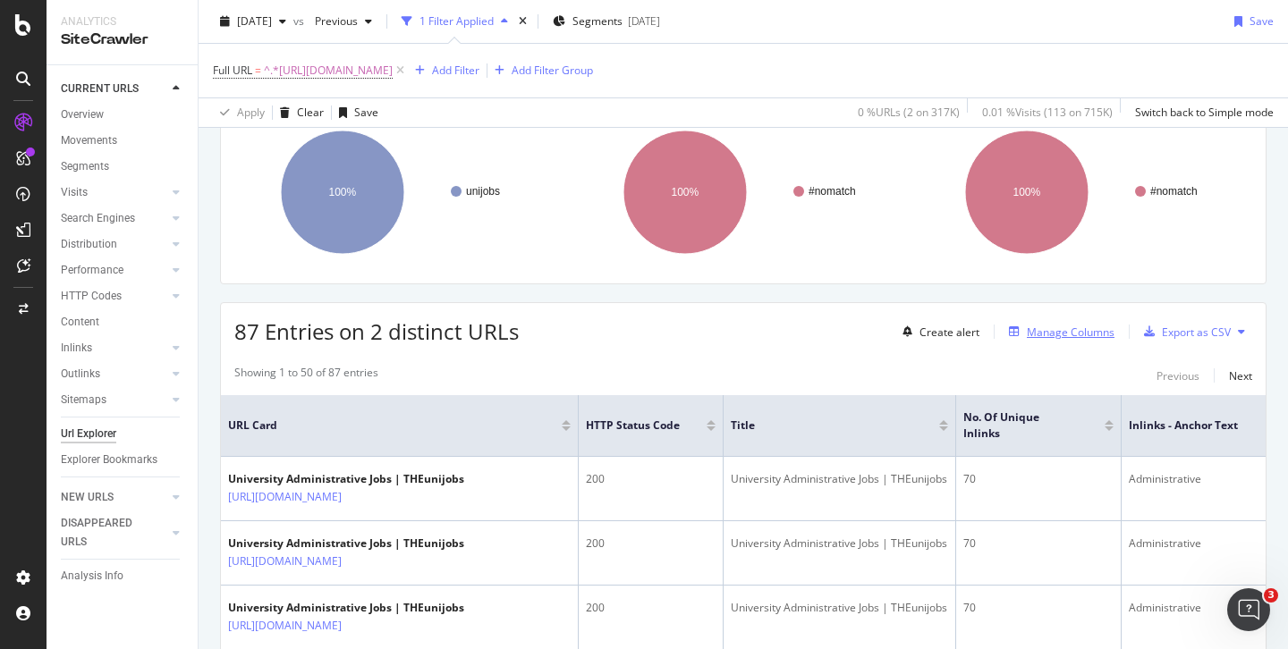
click at [1048, 336] on div "Manage Columns" at bounding box center [1071, 332] width 88 height 15
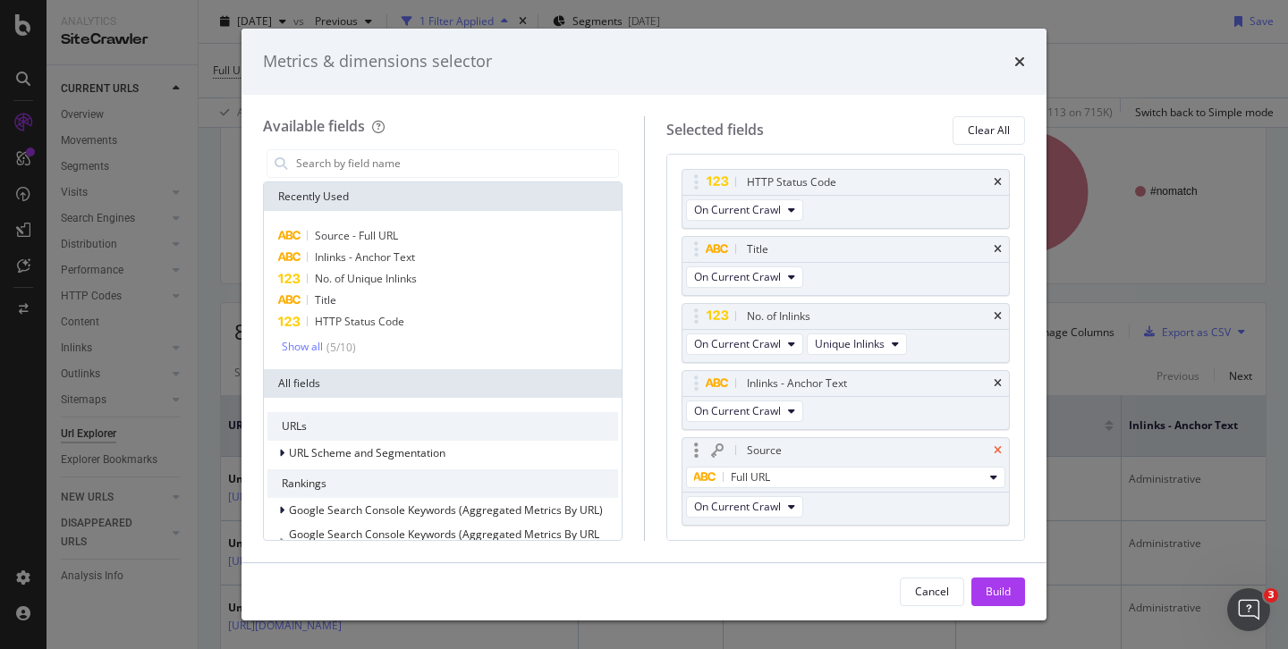
click at [993, 450] on icon "times" at bounding box center [997, 450] width 8 height 11
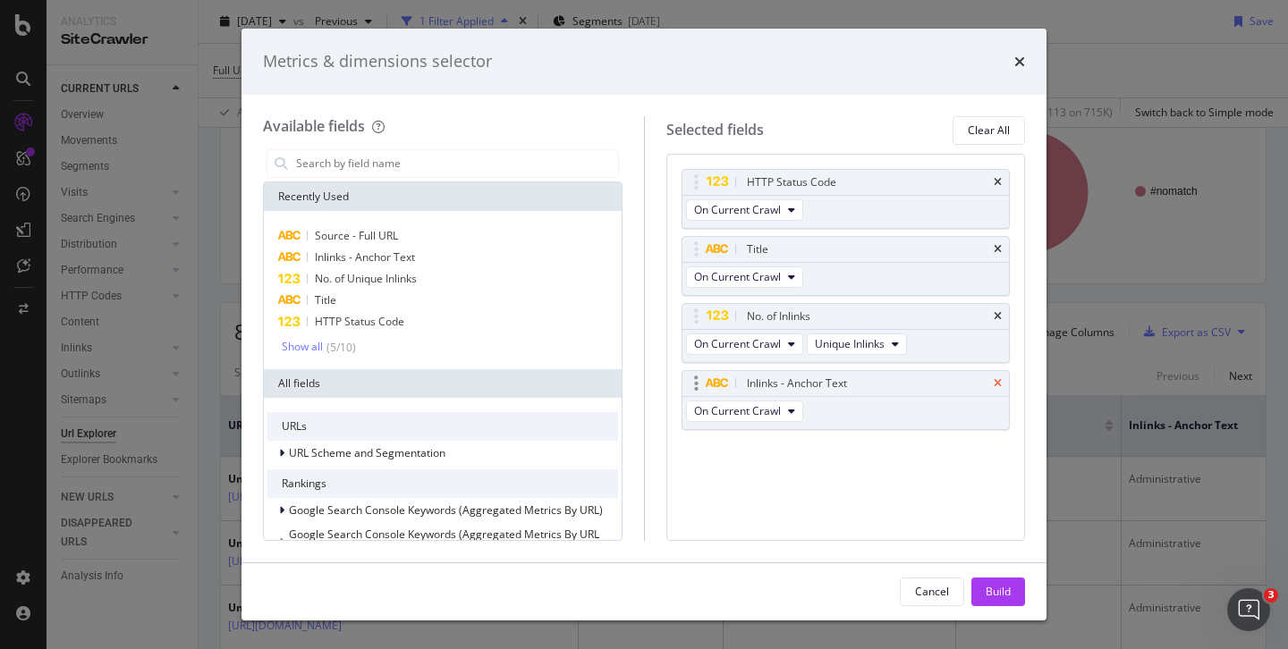
click at [998, 385] on icon "times" at bounding box center [997, 383] width 8 height 11
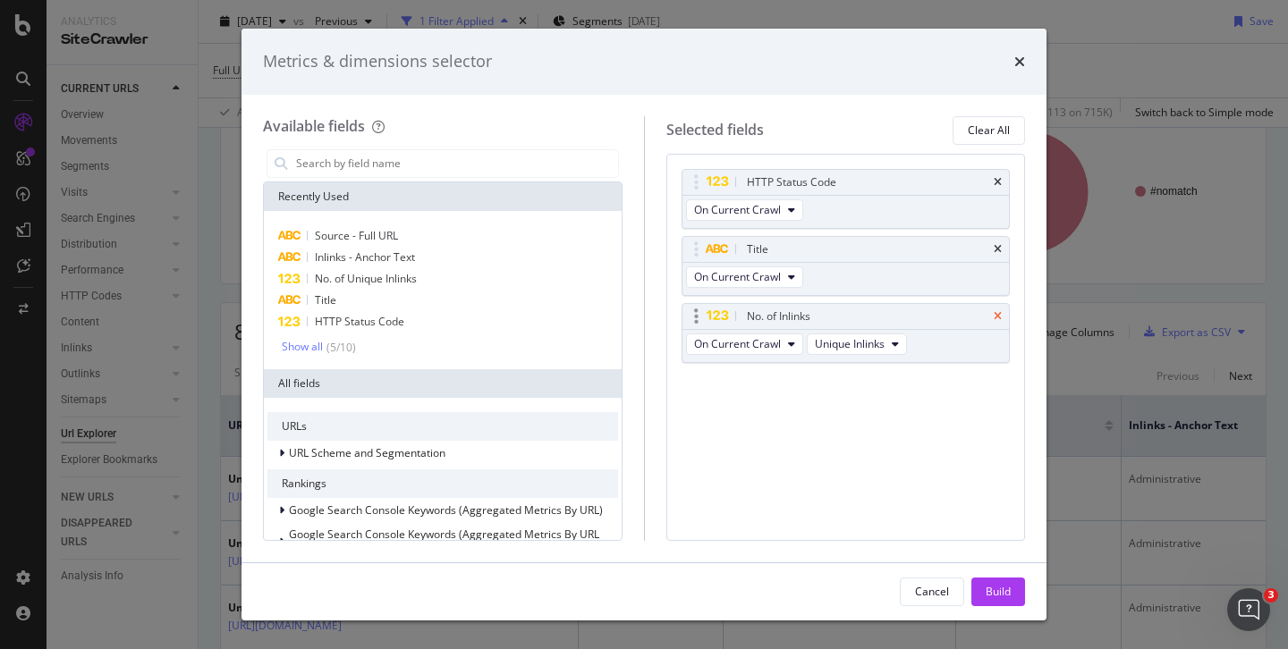
click at [1000, 319] on icon "times" at bounding box center [997, 316] width 8 height 11
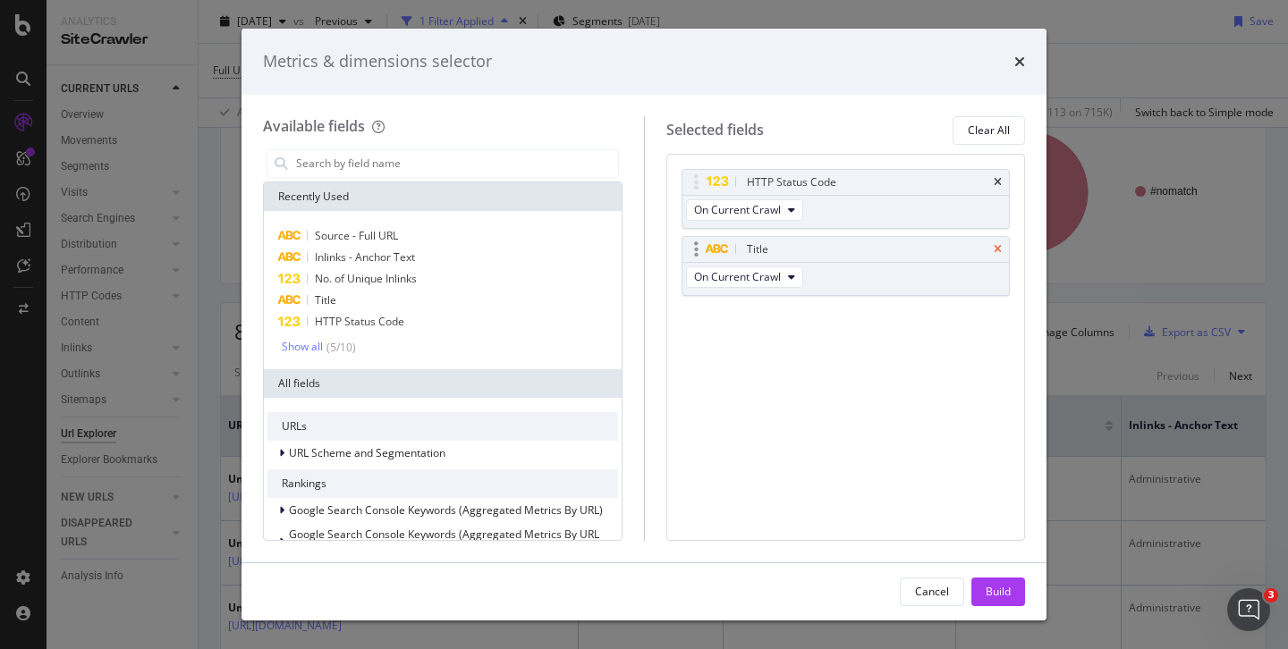
click at [1001, 249] on icon "times" at bounding box center [997, 249] width 8 height 11
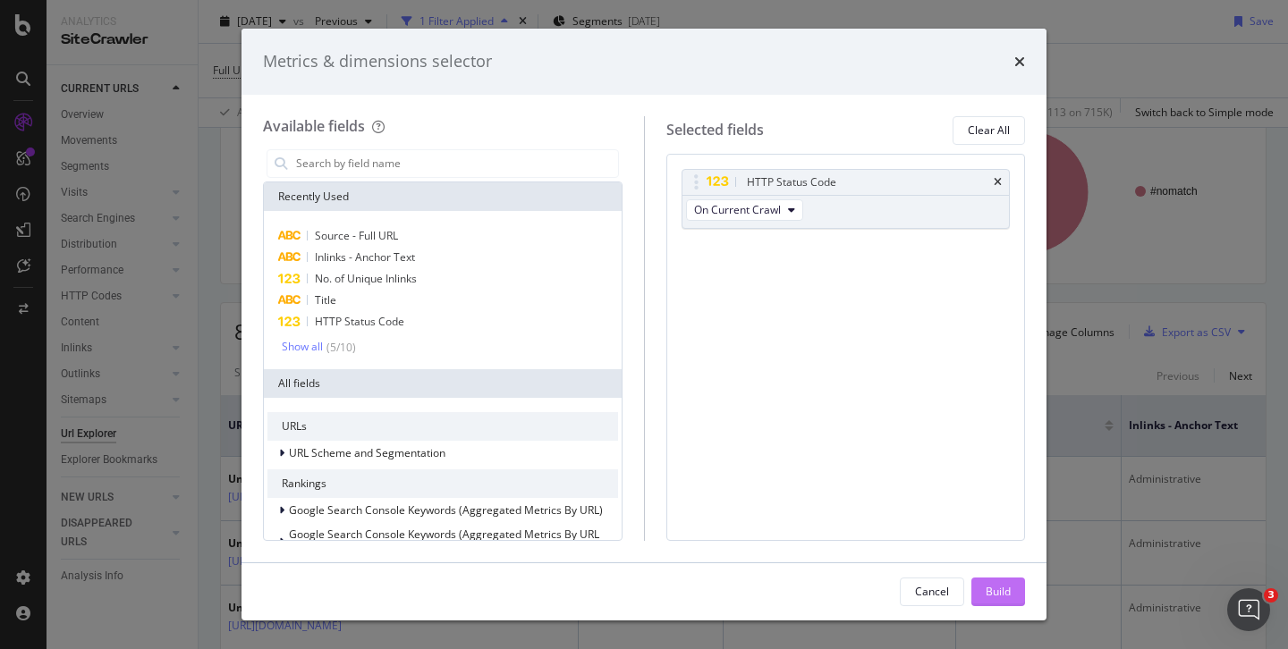
click at [993, 593] on div "Build" at bounding box center [997, 591] width 25 height 15
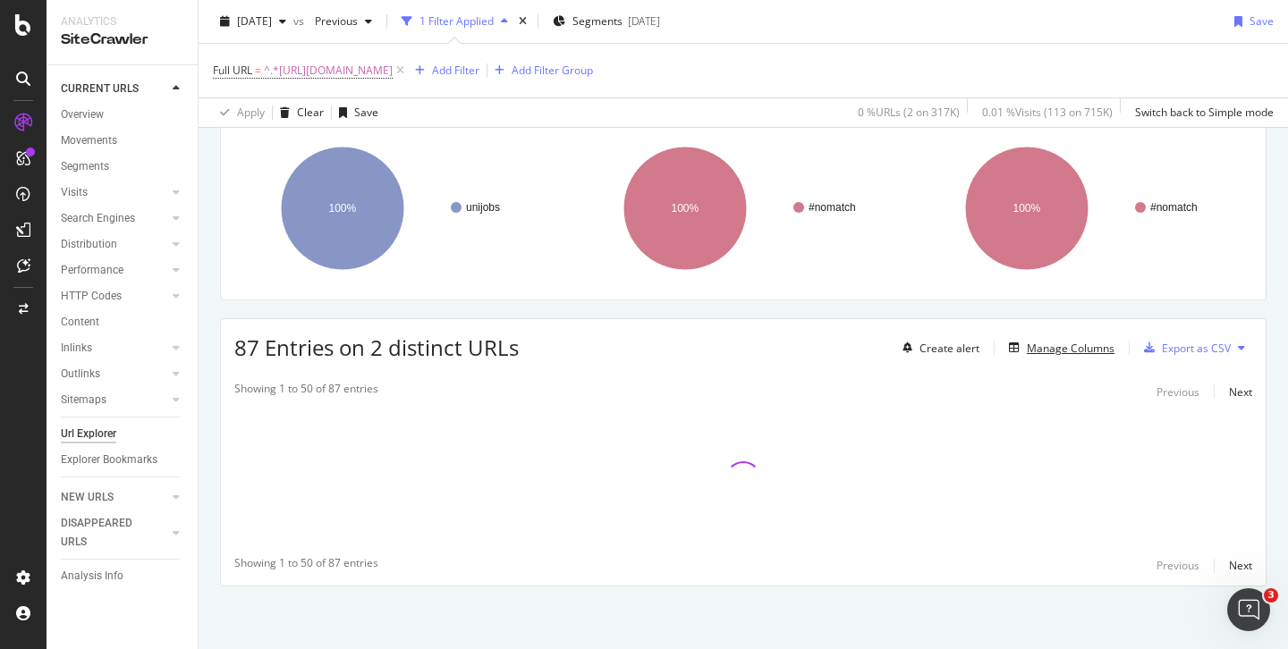
scroll to position [129, 0]
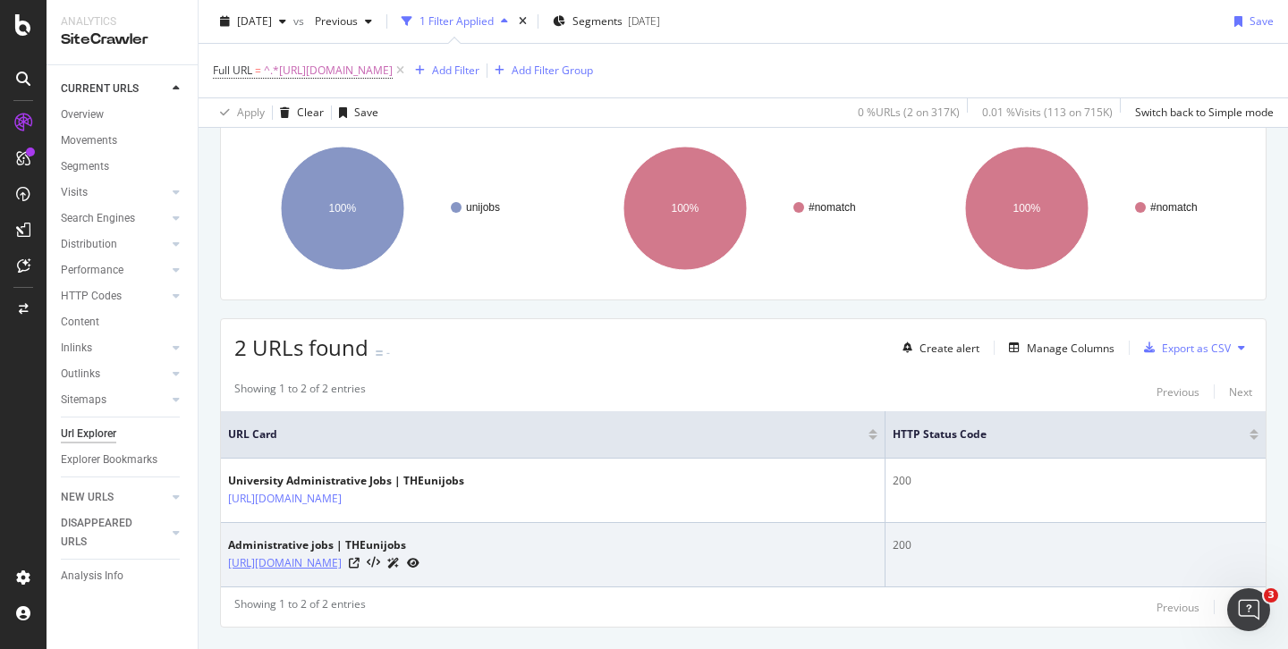
click at [342, 561] on link "[URL][DOMAIN_NAME]" at bounding box center [285, 563] width 114 height 18
click at [359, 560] on icon at bounding box center [354, 563] width 11 height 11
click at [342, 566] on link "[URL][DOMAIN_NAME]" at bounding box center [285, 563] width 114 height 18
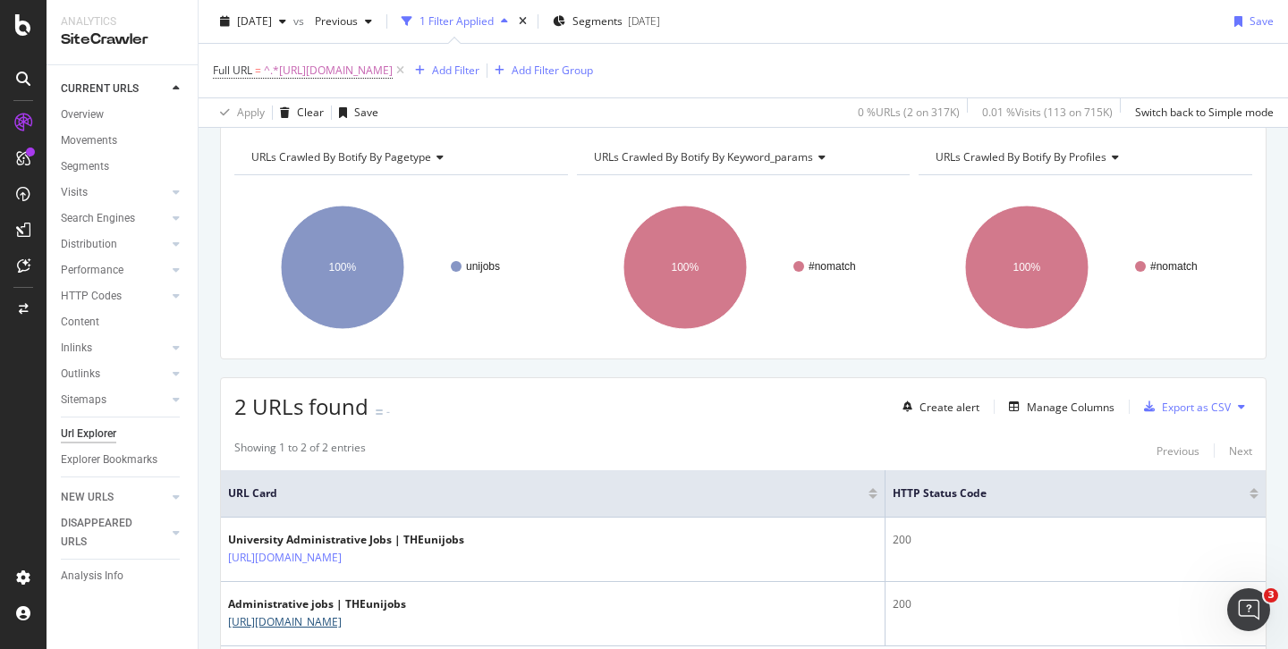
scroll to position [13, 0]
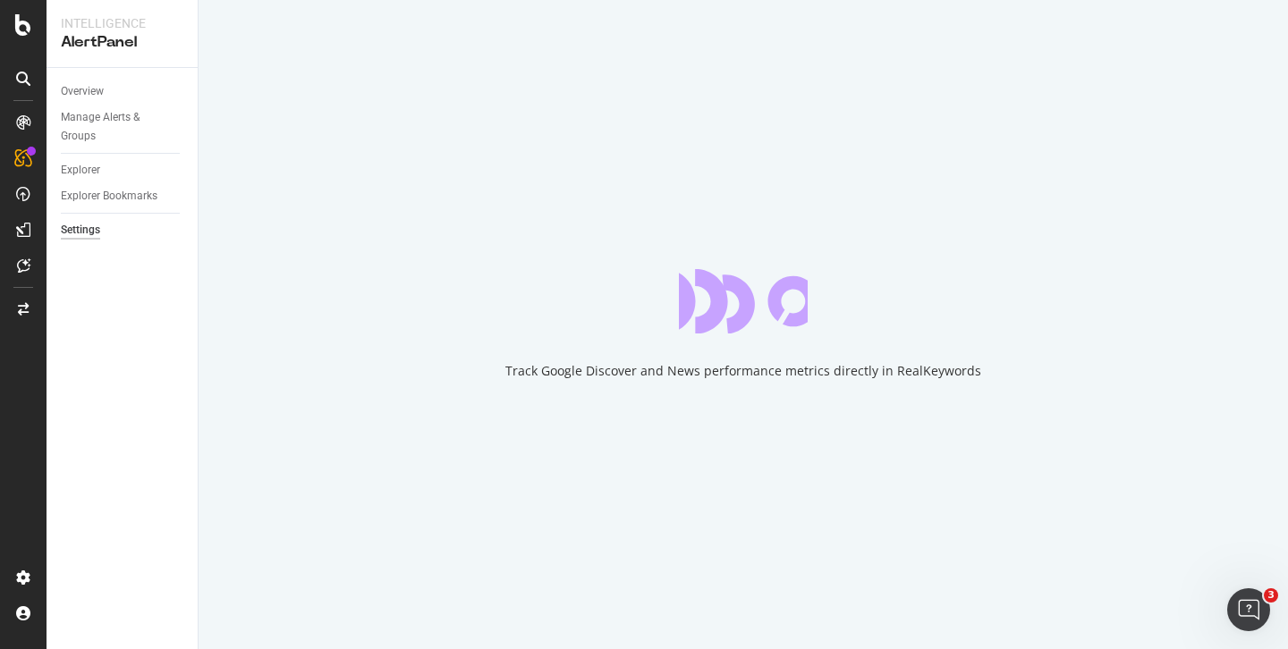
select select "04"
select select "45"
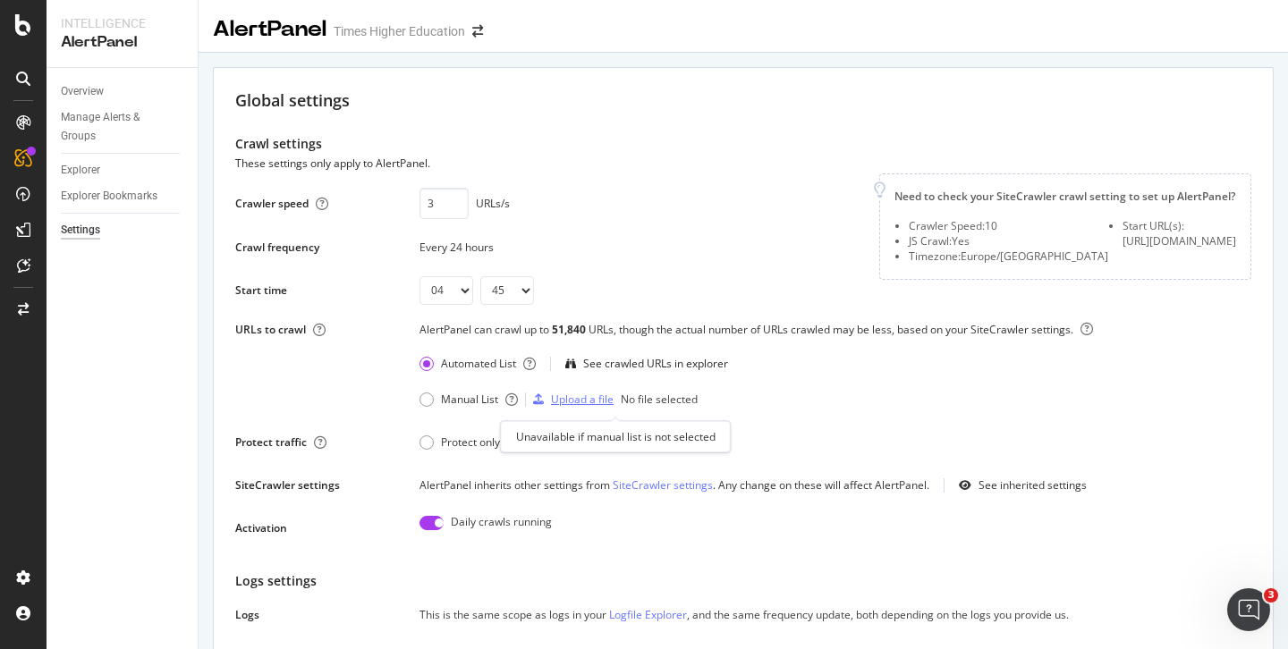
click at [597, 401] on div "Upload a file" at bounding box center [582, 399] width 63 height 15
click at [430, 393] on div "Manual List" at bounding box center [458, 399] width 79 height 15
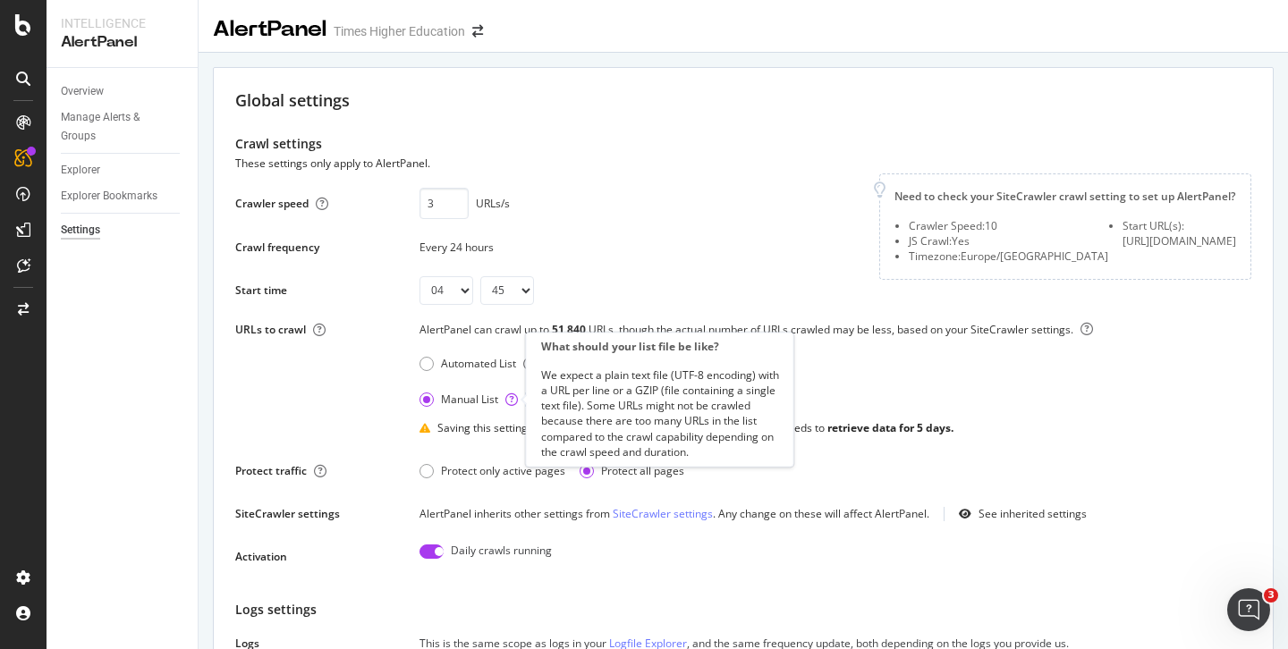
click at [515, 402] on icon at bounding box center [511, 399] width 13 height 13
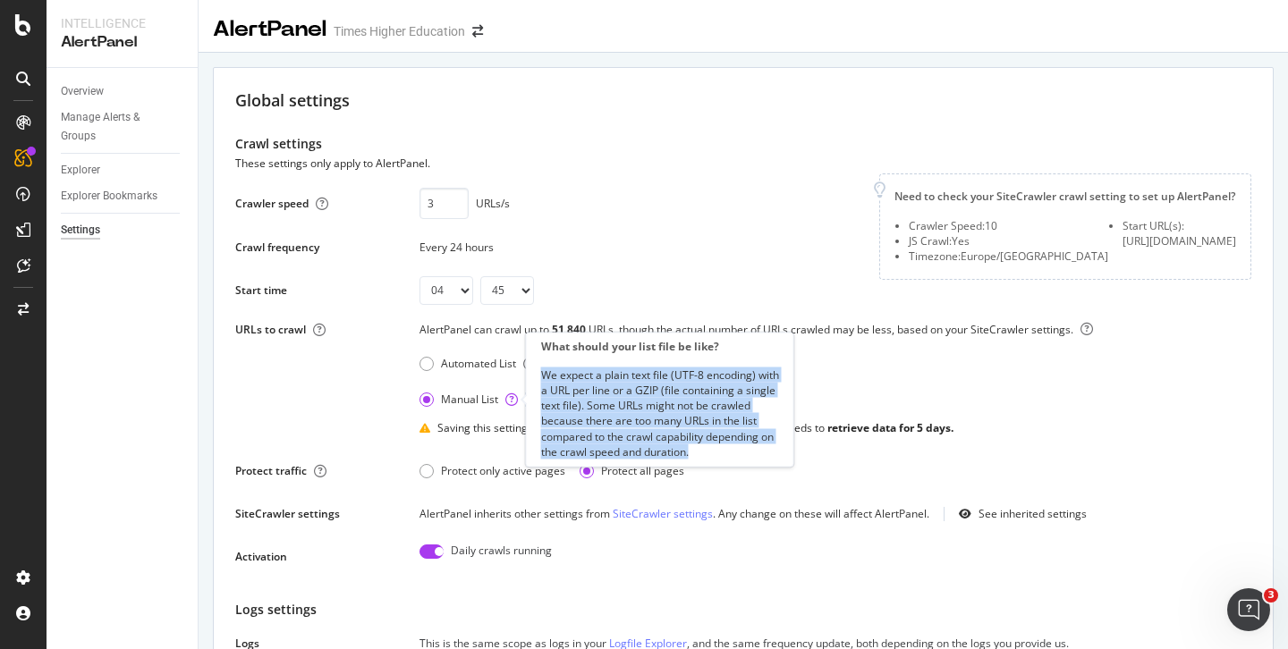
drag, startPoint x: 537, startPoint y: 375, endPoint x: 777, endPoint y: 459, distance: 254.0
click at [777, 459] on div "What should your list file be like? We expect a plain text file (UTF-8 encoding…" at bounding box center [660, 400] width 268 height 135
copy div "We expect a plain text file (UTF-8 encoding) with a URL per line or a GZIP (fil…"
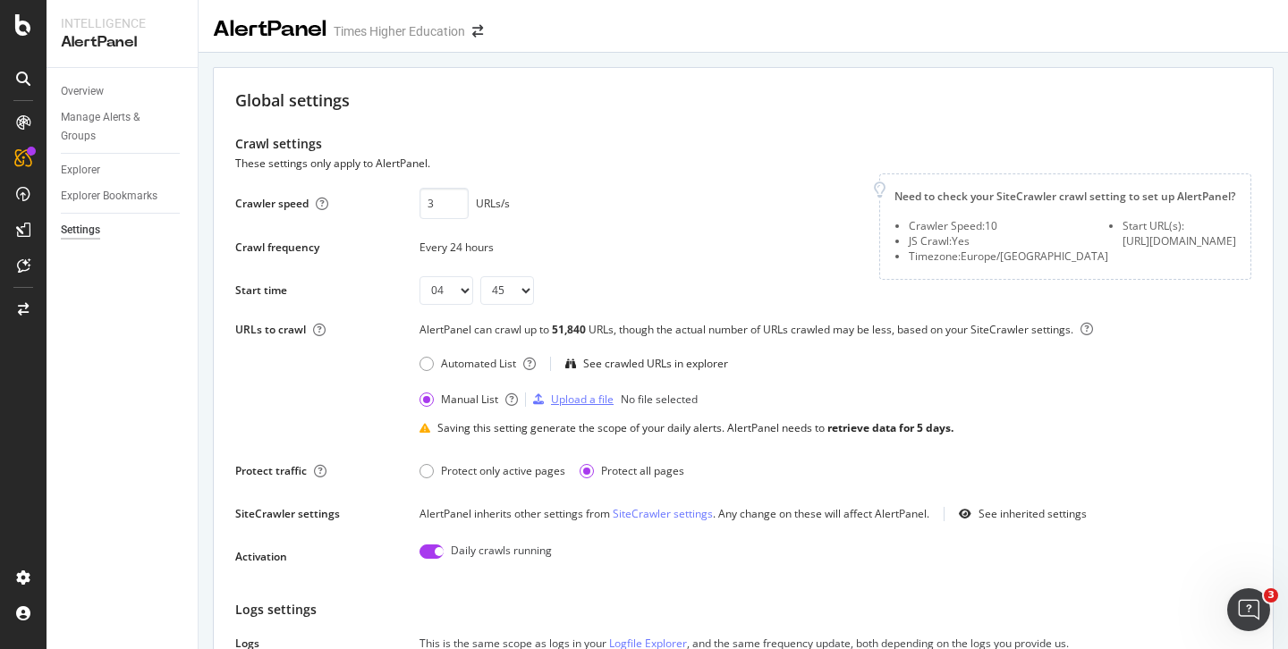
click at [568, 396] on div "Upload a file" at bounding box center [582, 399] width 63 height 15
click at [158, 258] on div "Overview Manage Alerts & Groups Explorer Explorer Bookmarks Settings" at bounding box center [121, 358] width 151 height 581
click at [579, 402] on div "Upload a file" at bounding box center [582, 399] width 63 height 15
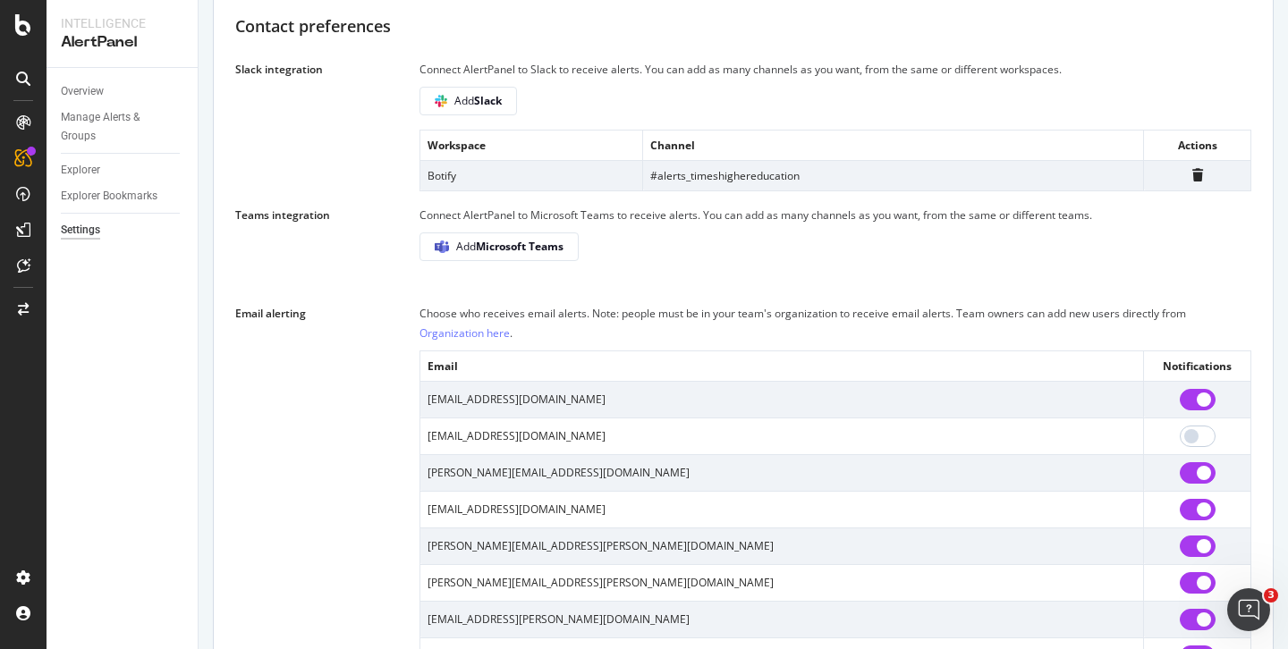
scroll to position [1544, 0]
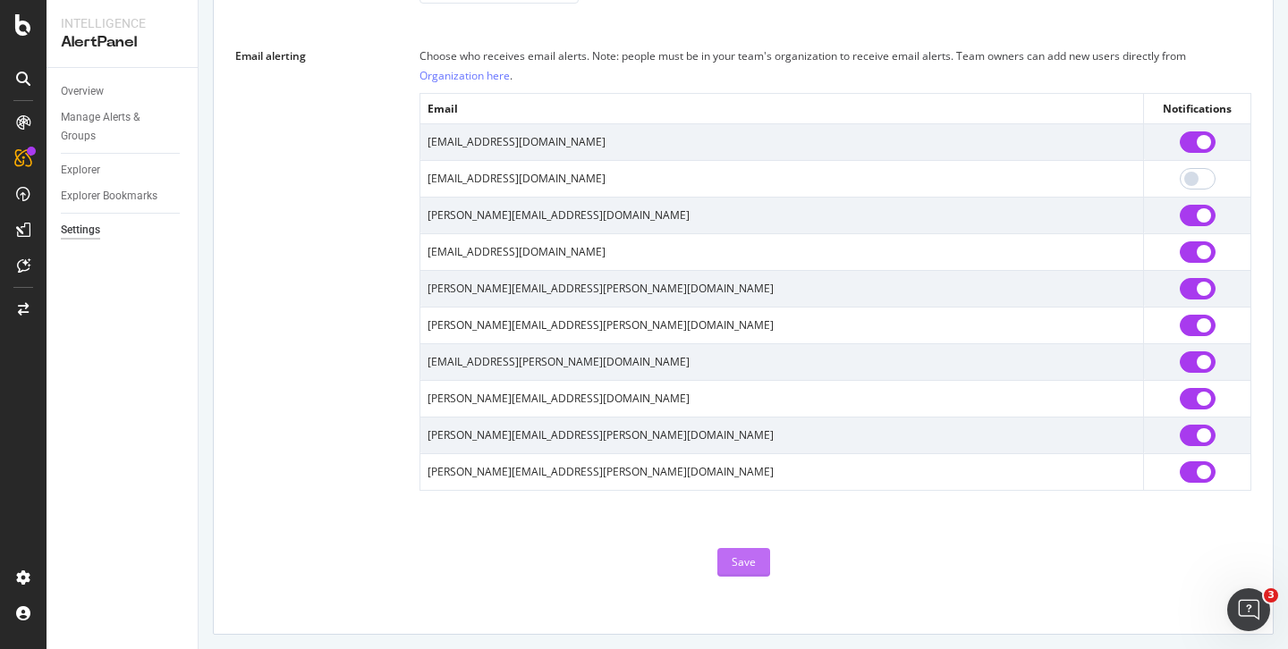
click at [731, 563] on div "Save" at bounding box center [743, 561] width 24 height 15
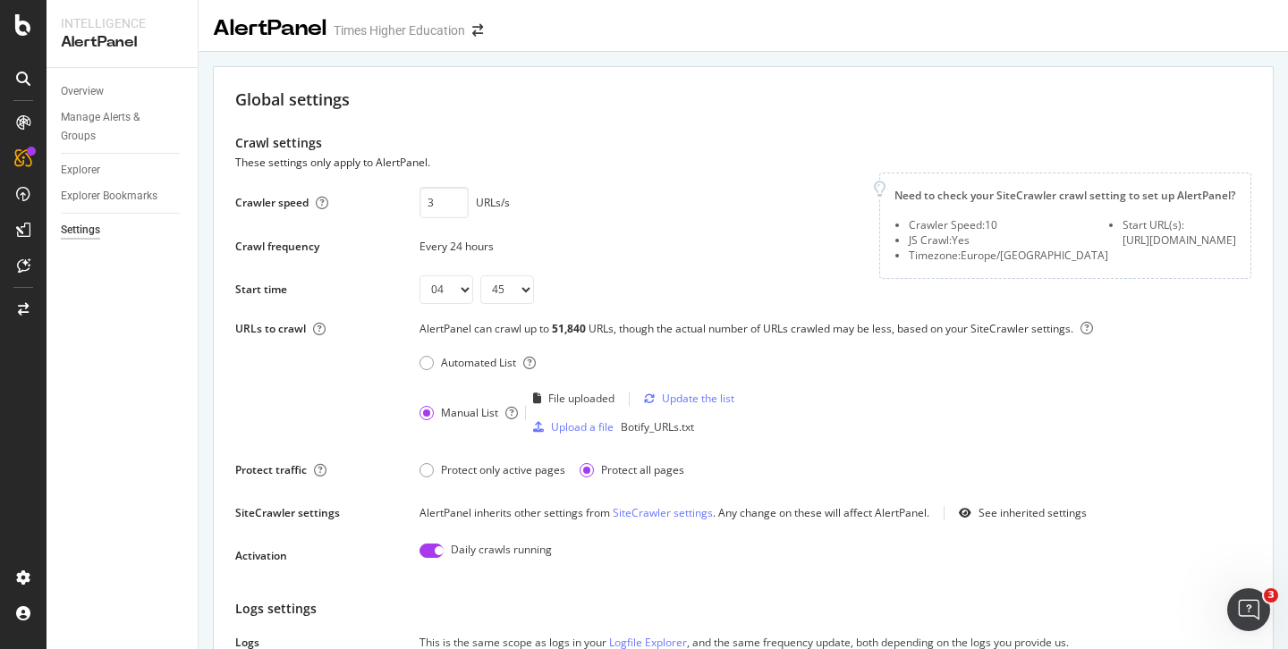
scroll to position [0, 0]
